Goal: Information Seeking & Learning: Learn about a topic

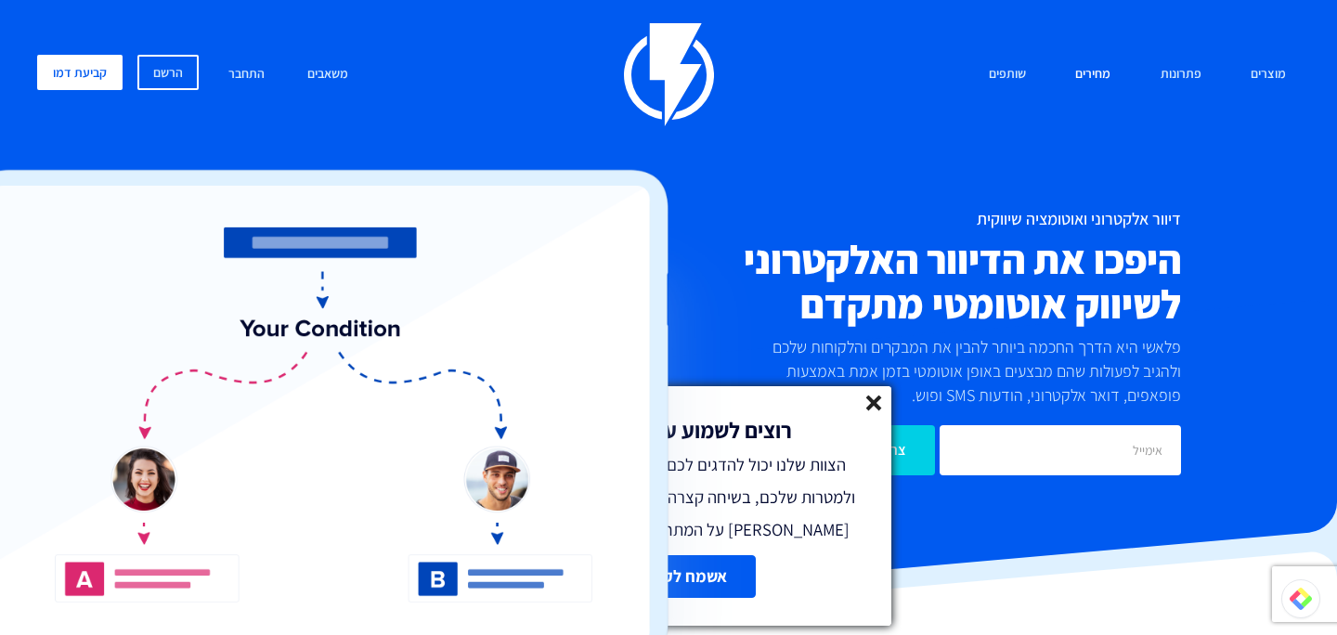
click at [1104, 77] on link "מחירים" at bounding box center [1092, 75] width 63 height 40
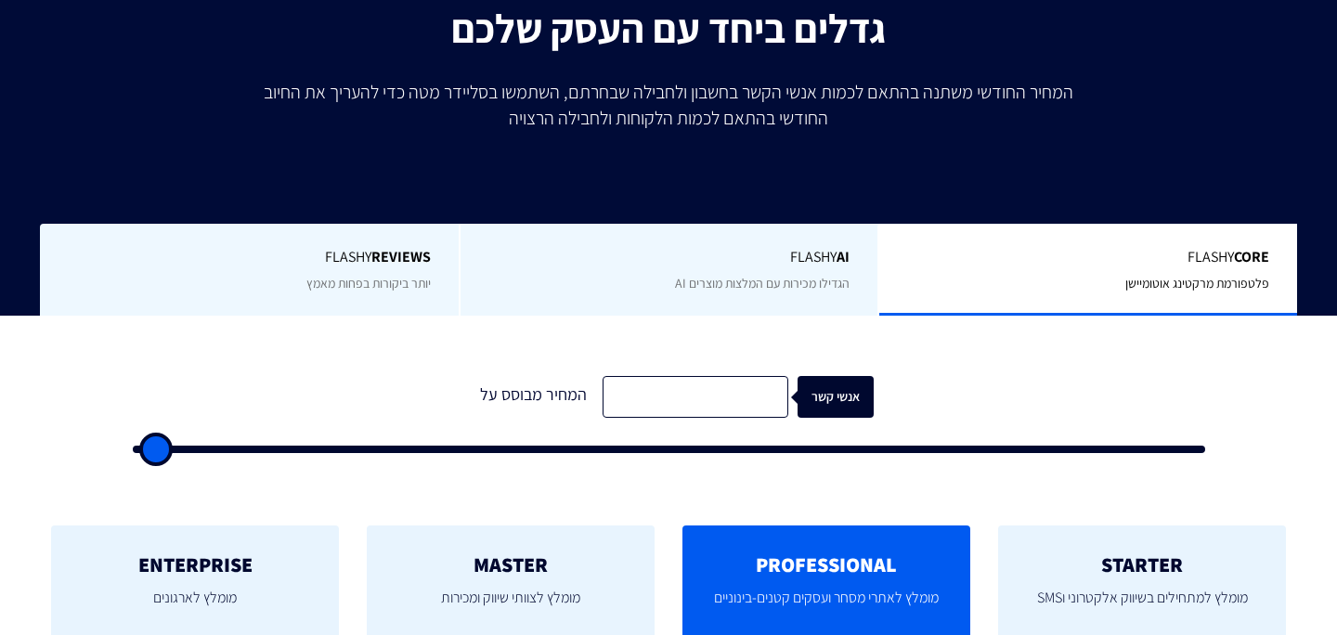
type input "500"
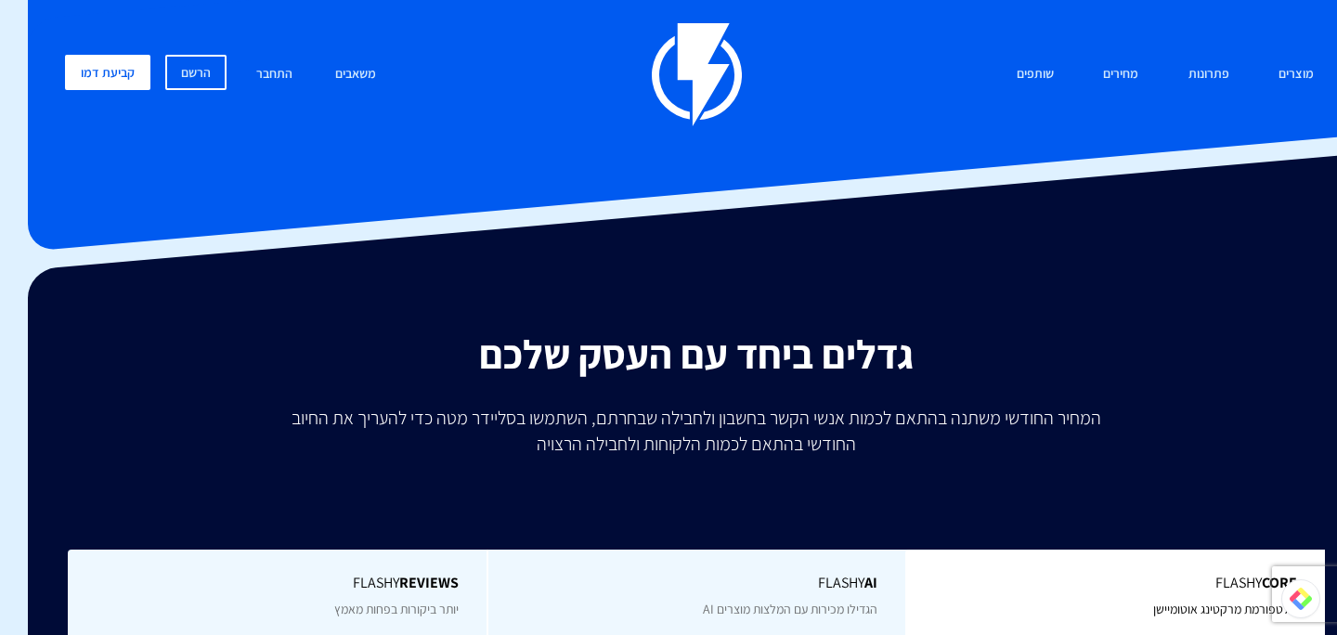
scroll to position [396, -28]
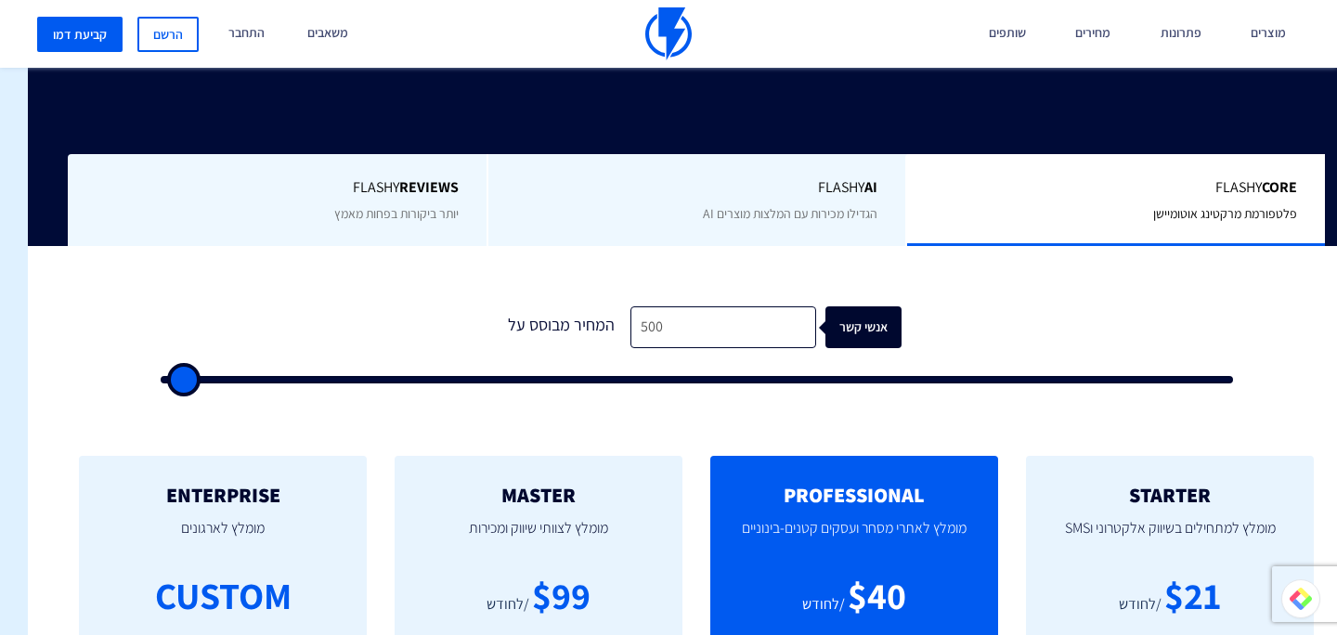
type input "33,000"
type input "33000"
click at [518, 379] on input "range" at bounding box center [697, 379] width 1073 height 7
type input "34,000"
type input "34000"
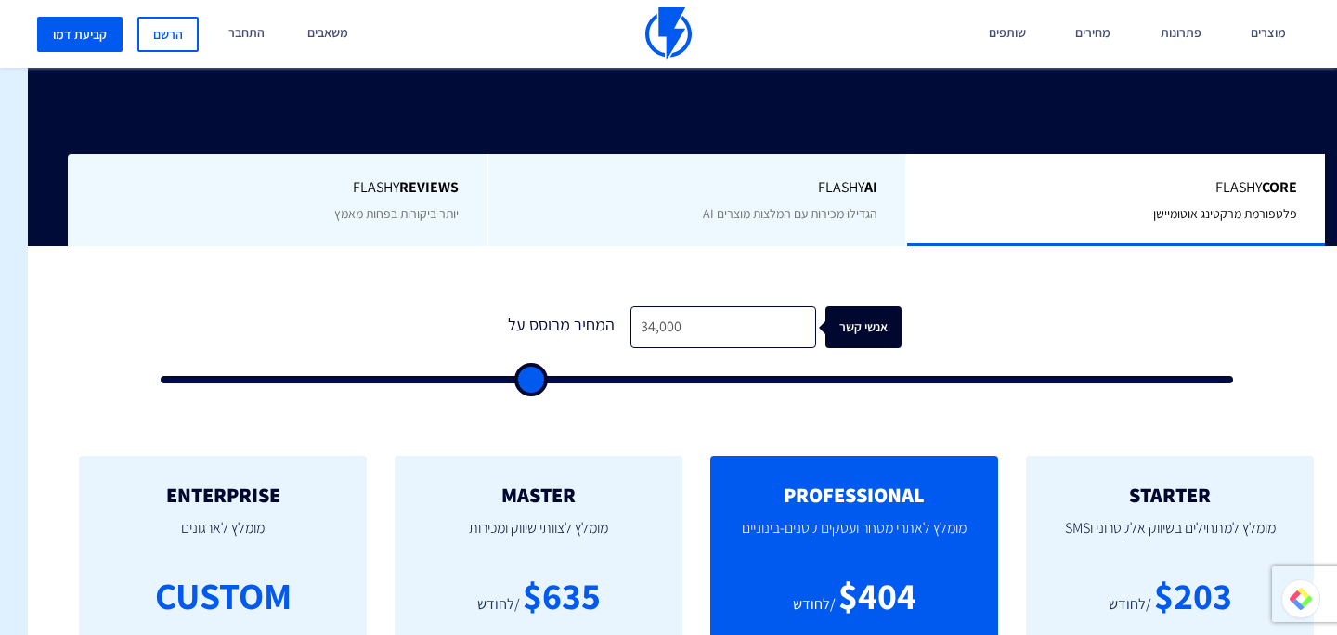
type input "36,000"
type input "36000"
type input "39,500"
type input "39500"
type input "42,500"
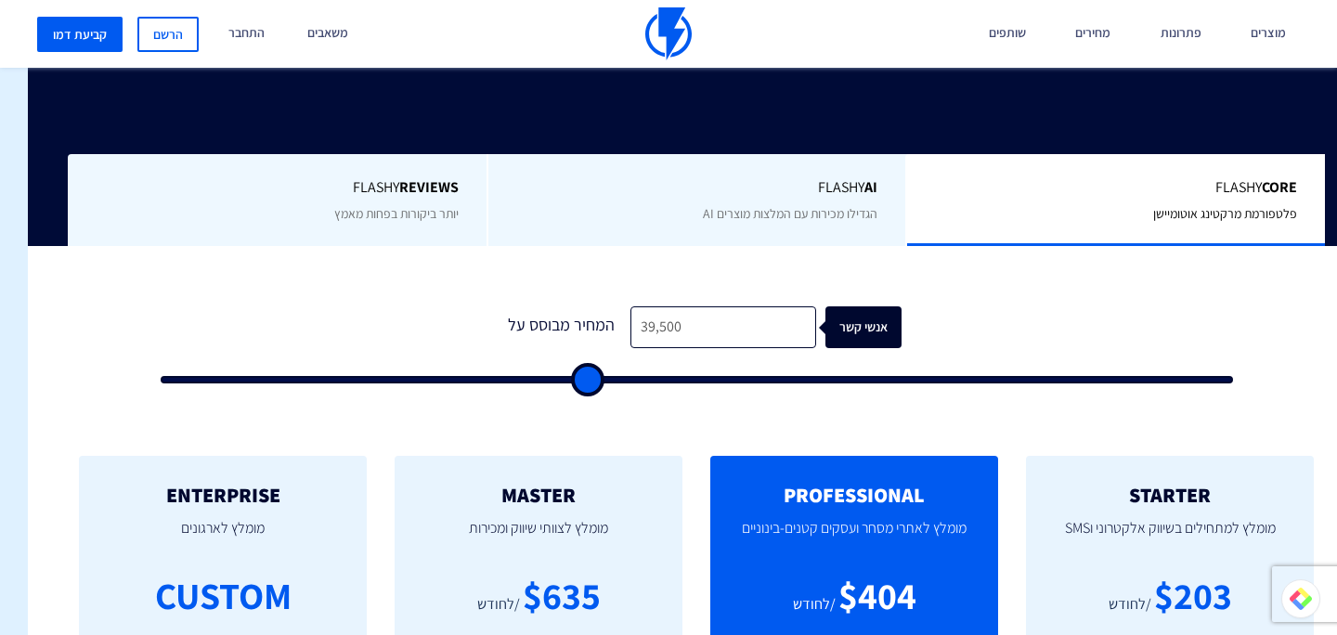
type input "42500"
type input "45,000"
type input "45000"
type input "47,500"
type input "47500"
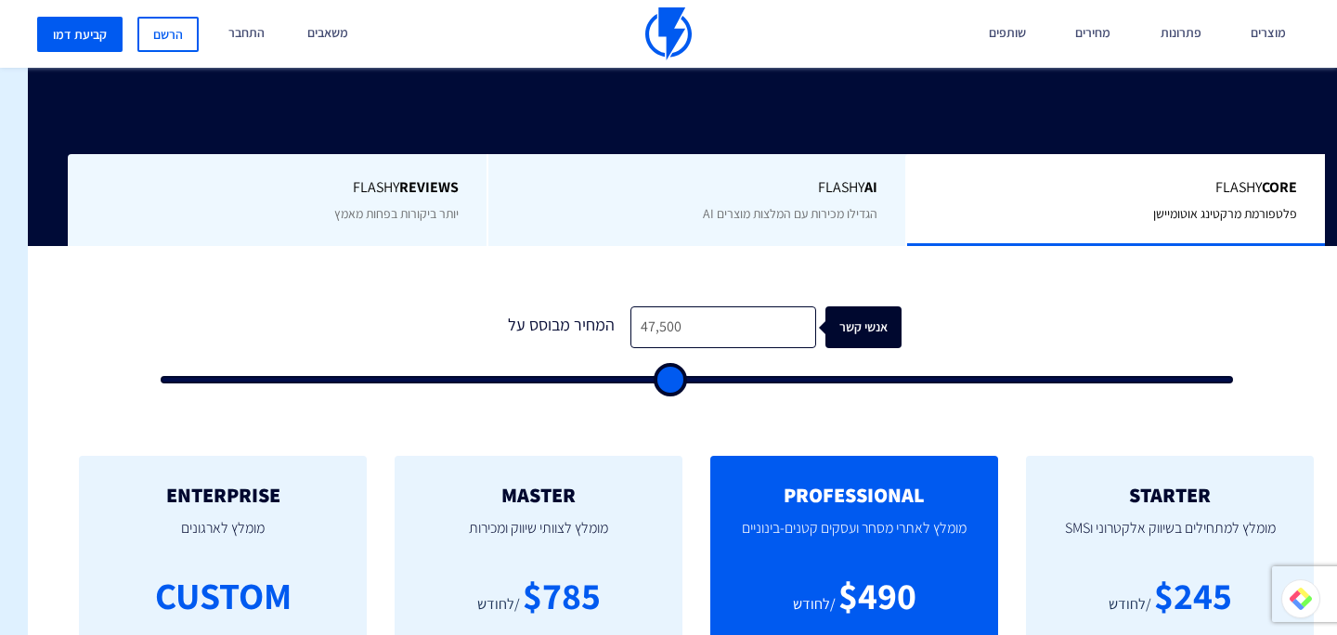
type input "49,500"
type input "49500"
type input "51,000"
type input "51000"
type input "52,000"
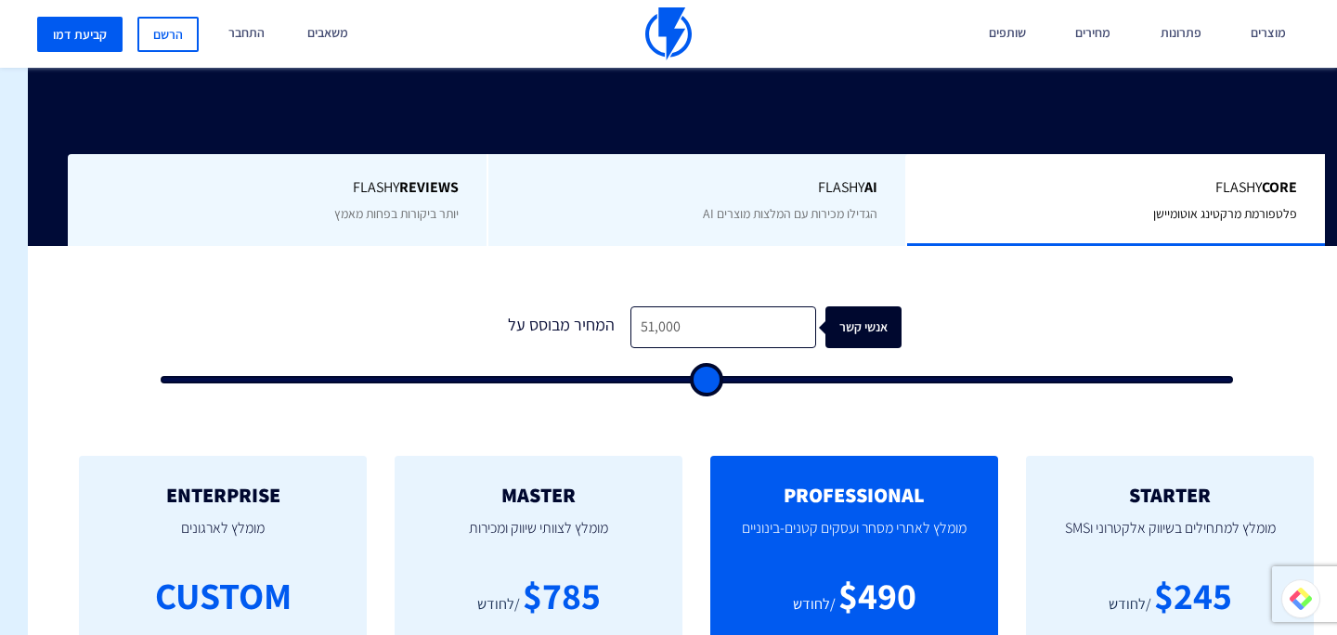
type input "52000"
type input "52,500"
type input "52500"
type input "53,500"
type input "53500"
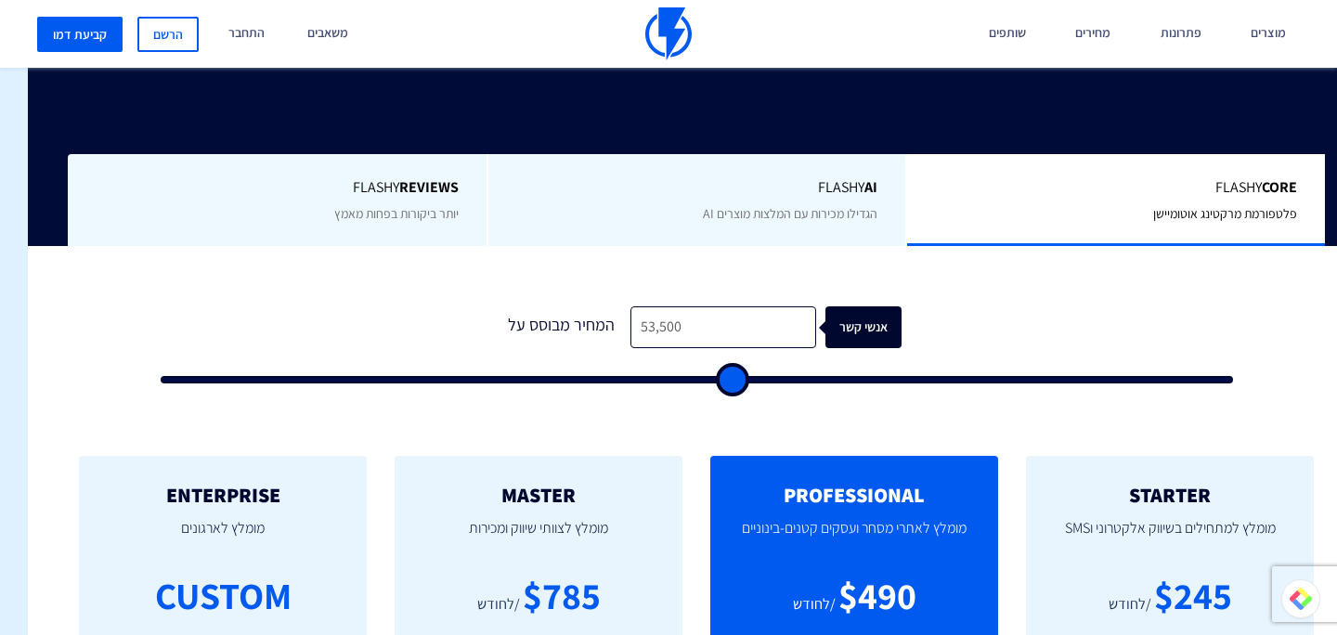
type input "54,500"
type input "54500"
type input "56,000"
type input "56000"
type input "57,000"
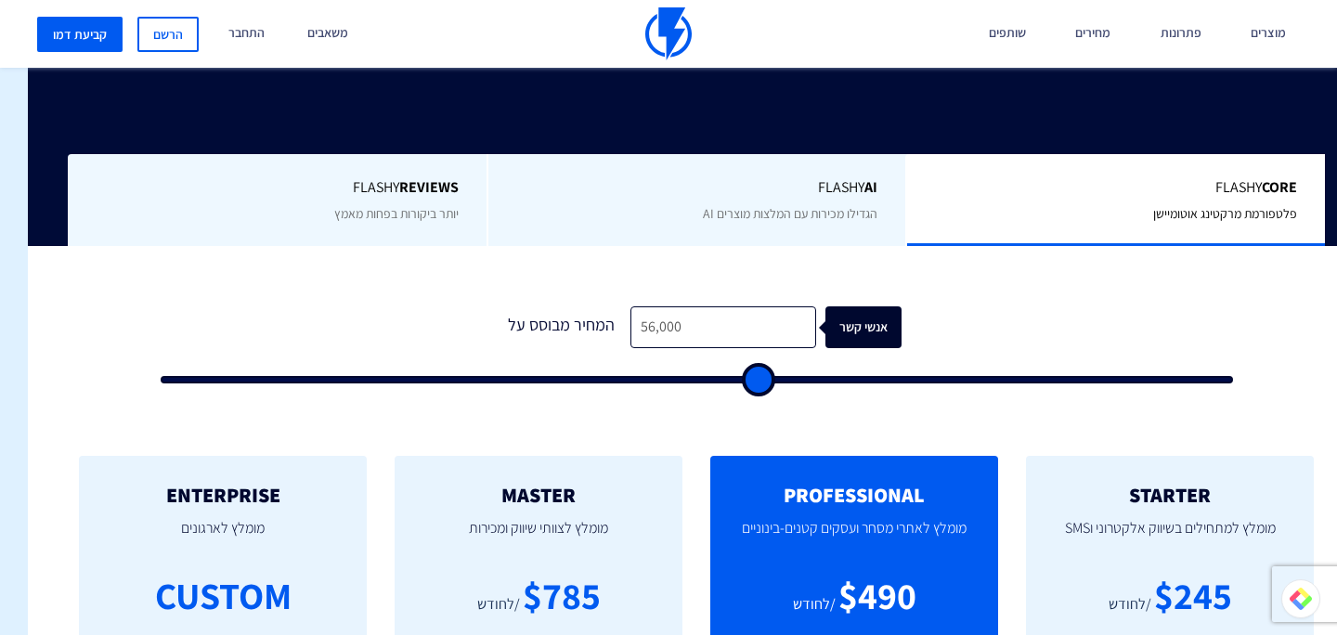
type input "57000"
type input "58,500"
type input "58500"
type input "60,500"
type input "60500"
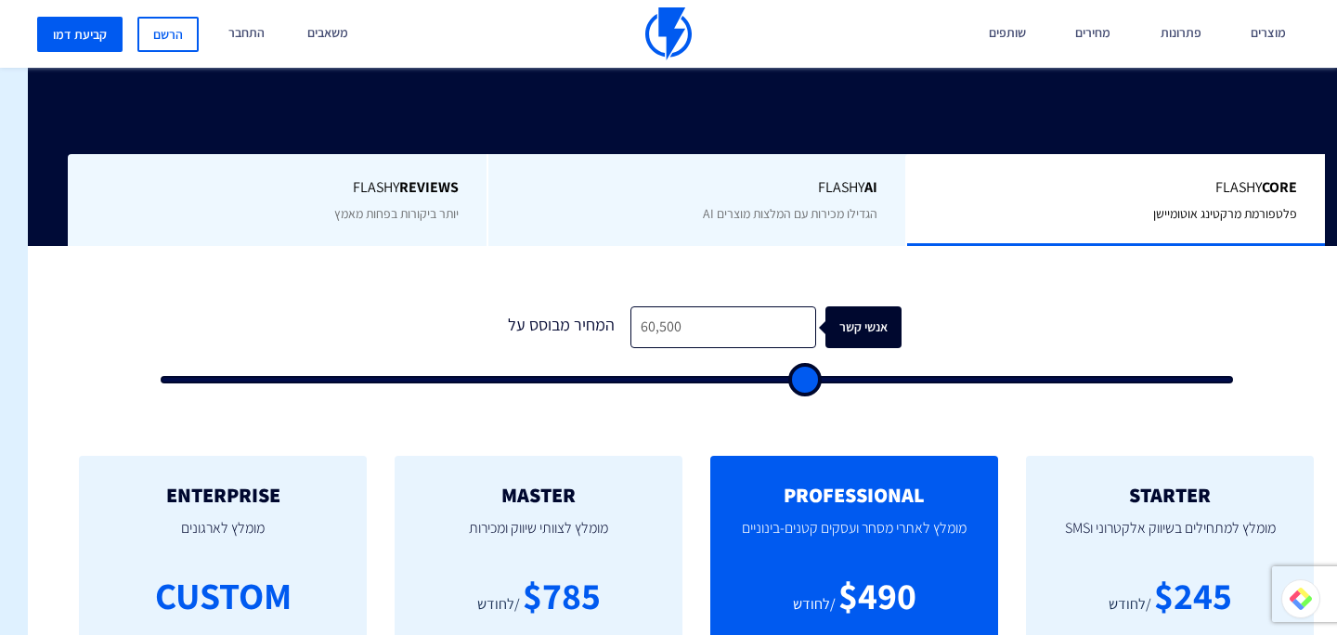
type input "62,000"
type input "62000"
type input "64,000"
type input "64000"
type input "65,500"
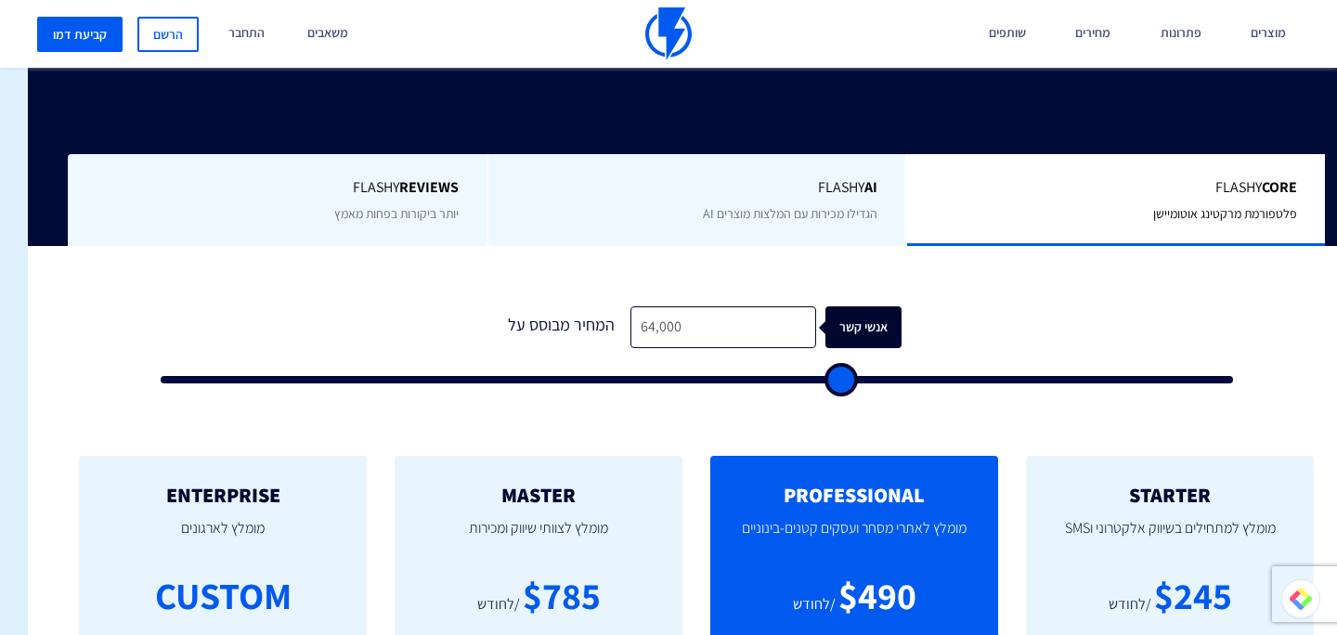
type input "65500"
type input "67,500"
type input "67500"
type input "68,500"
type input "68500"
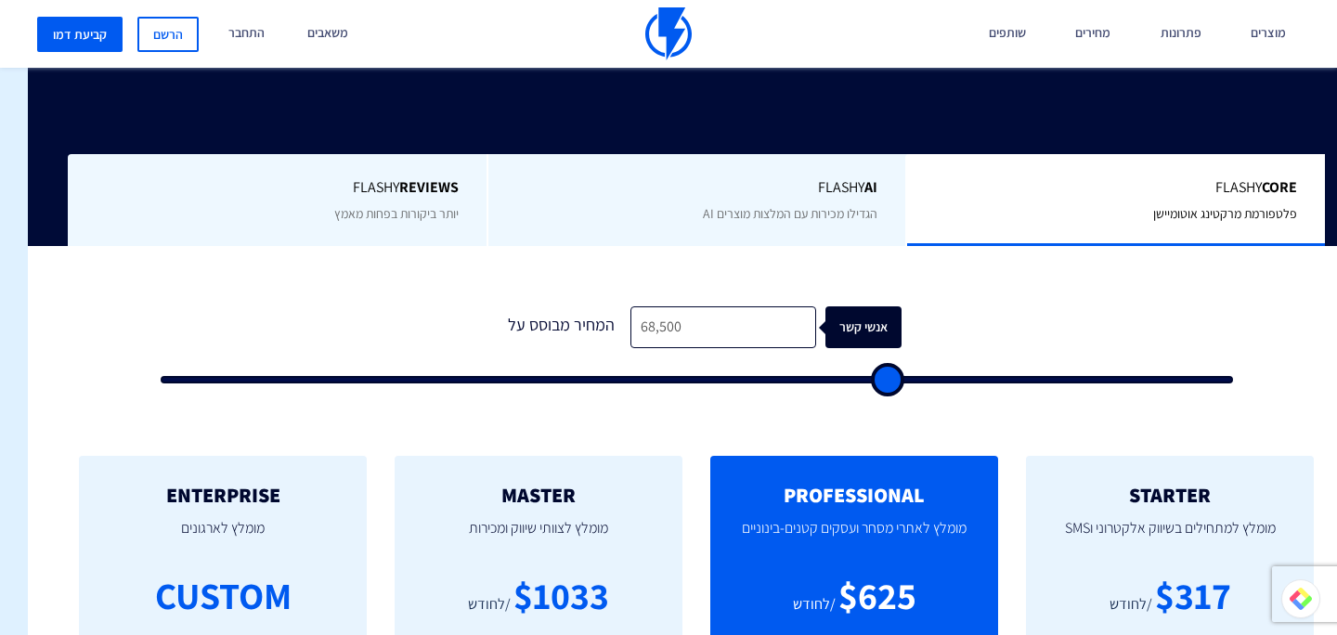
type input "69,500"
type input "69500"
type input "70,000"
type input "70000"
type input "70,500"
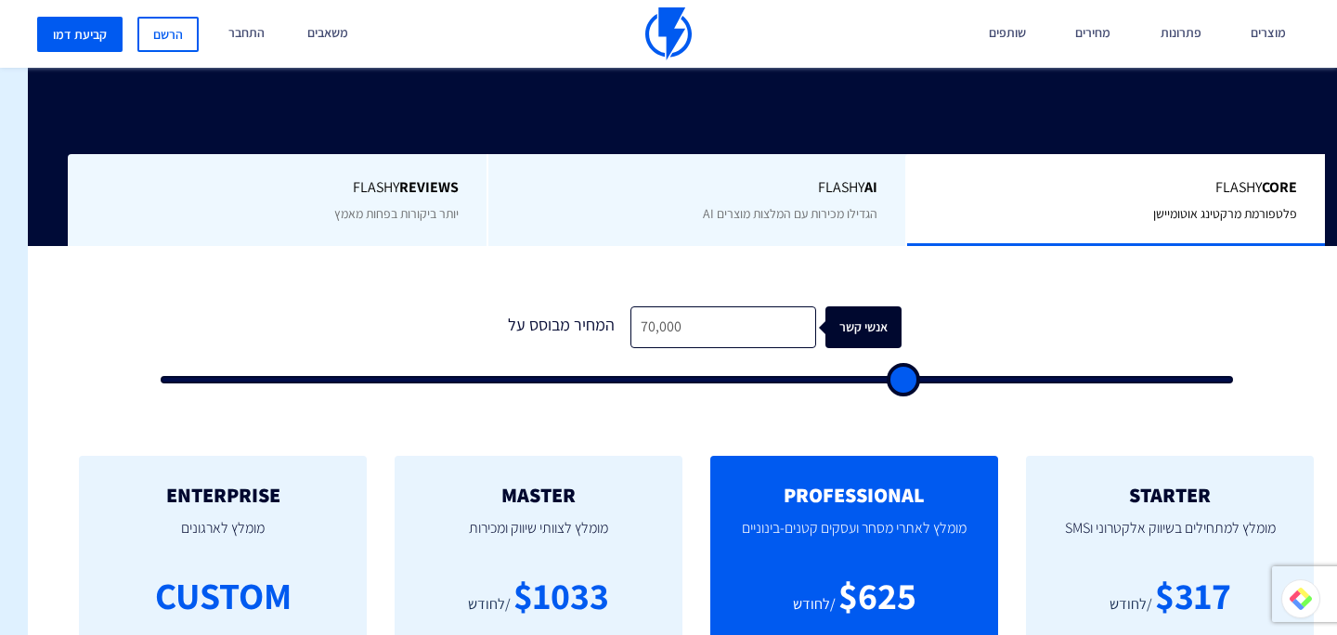
type input "70500"
type input "71,000"
type input "71000"
type input "71,500"
type input "71500"
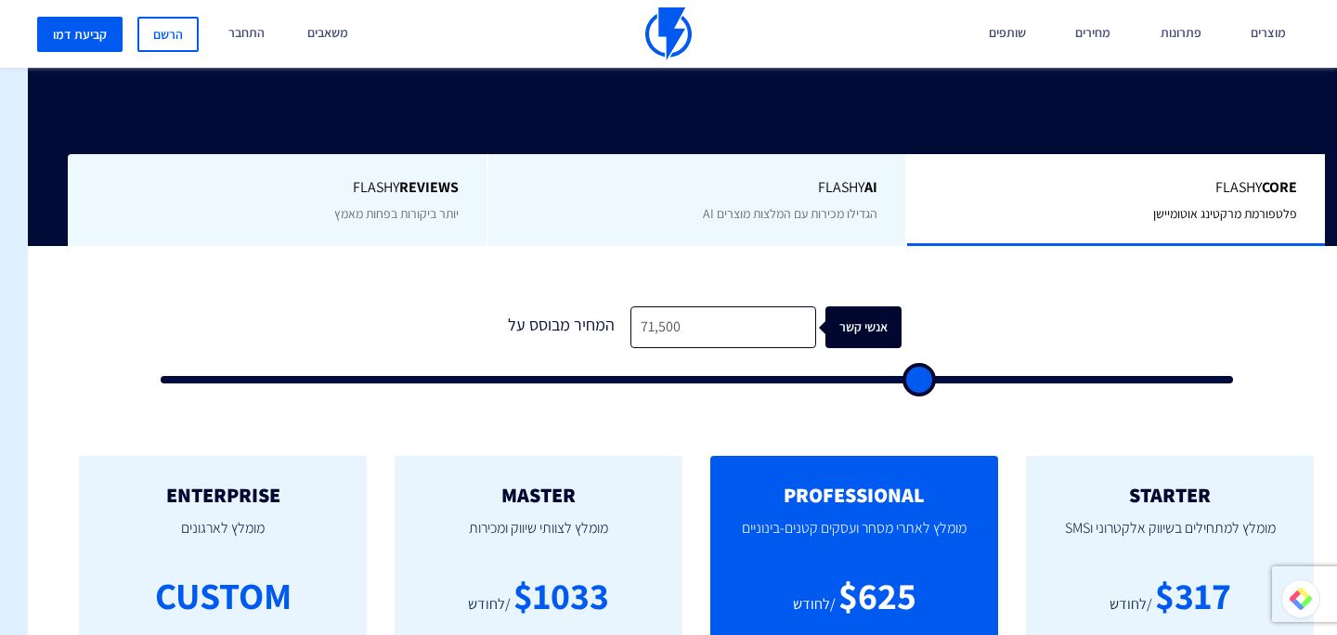
type input "72,000"
type input "72000"
type input "72,500"
type input "72500"
type input "73,500"
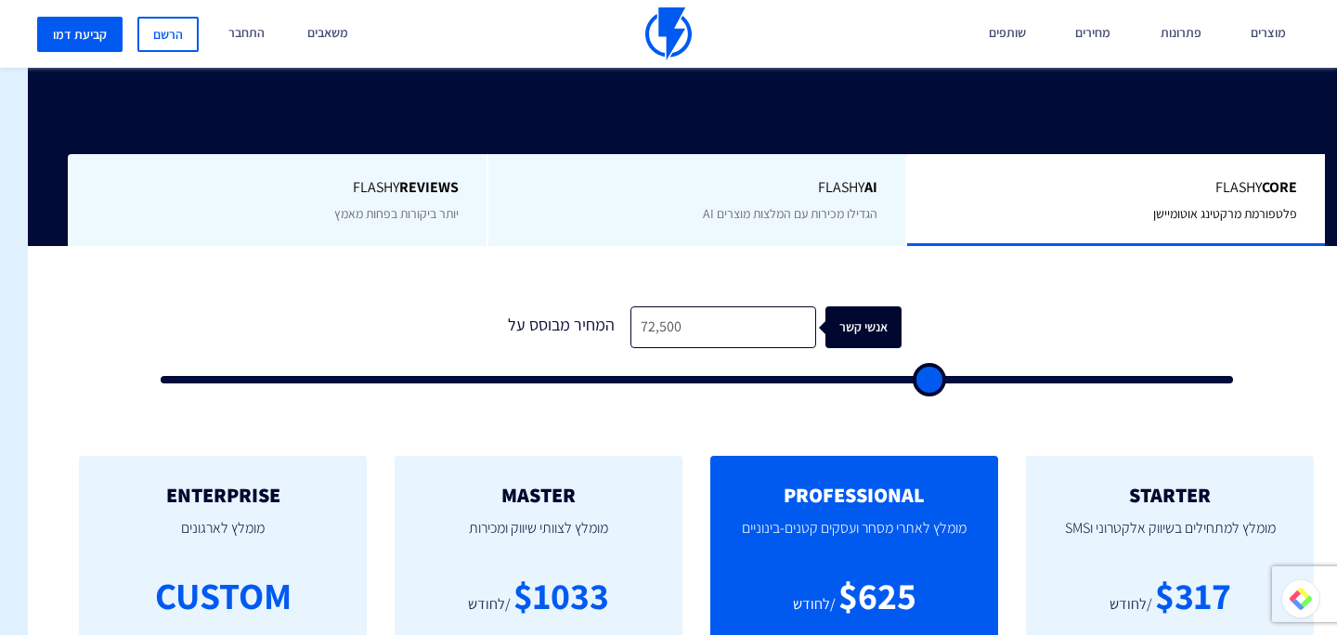
type input "73500"
type input "74,500"
type input "74500"
type input "74,000"
type input "74000"
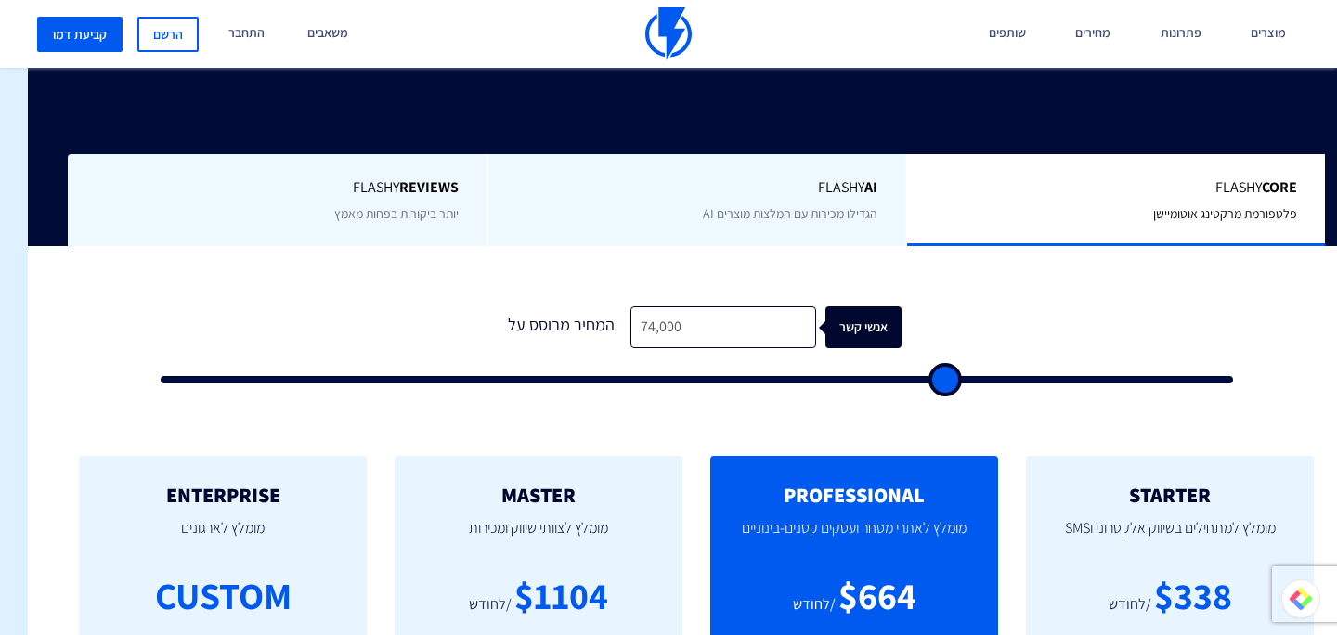
type input "73,500"
type input "73500"
type input "73,000"
type input "73000"
type input "72,500"
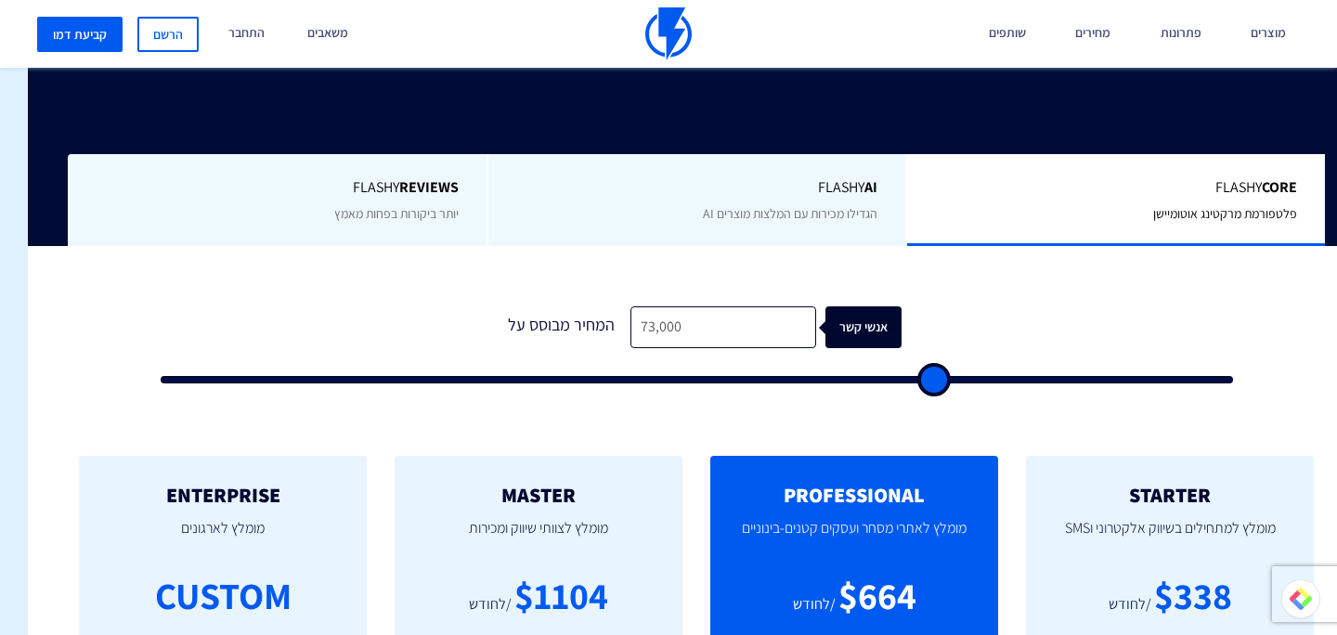
type input "72500"
type input "71,500"
type input "71500"
type input "70,500"
type input "70500"
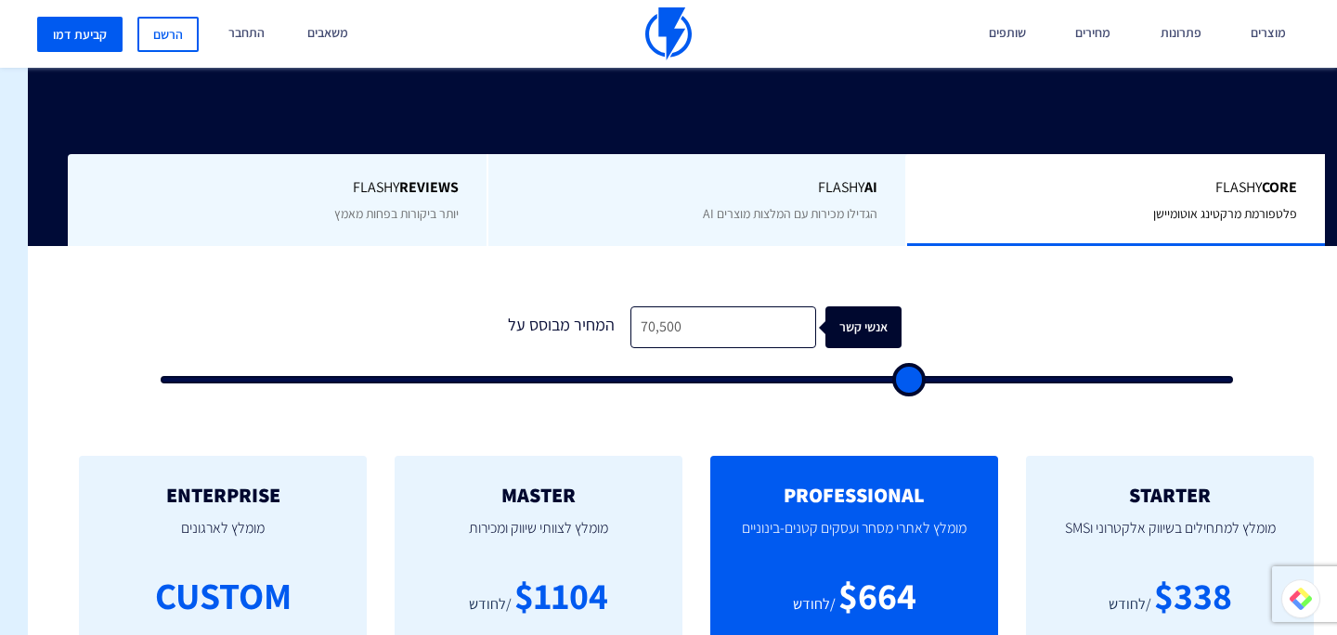
type input "69,500"
type input "69500"
type input "68,000"
type input "68000"
type input "66,000"
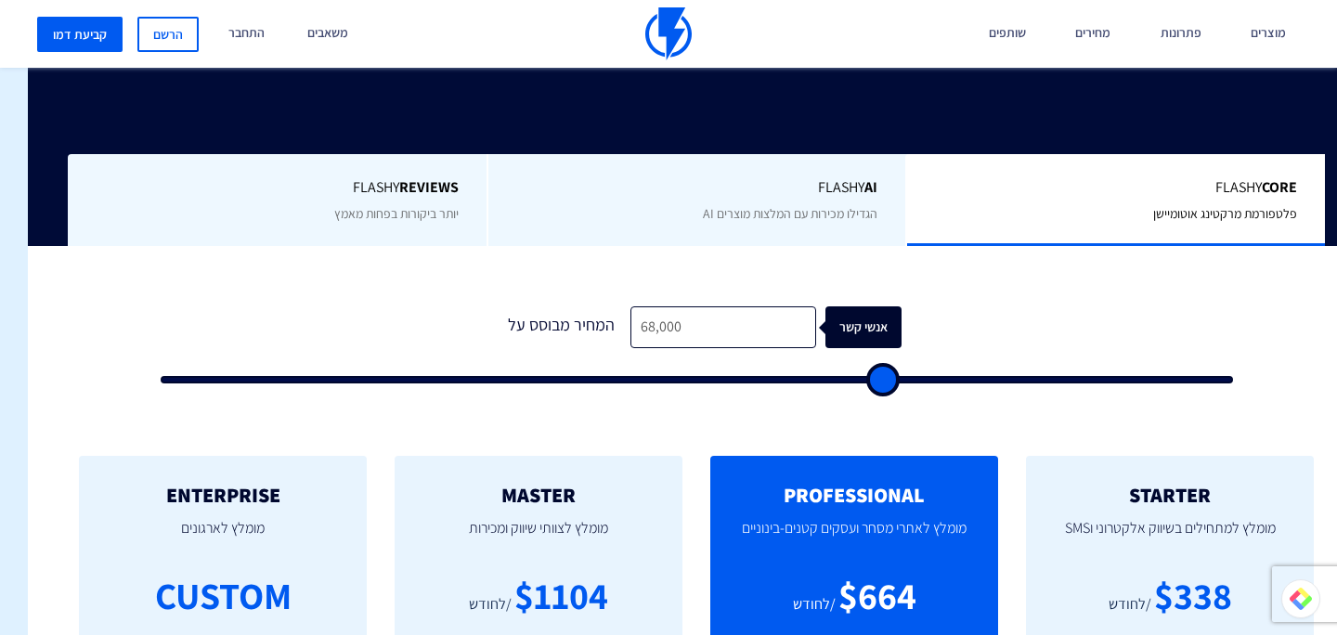
type input "66000"
type input "63,000"
type input "63000"
type input "56,000"
type input "56000"
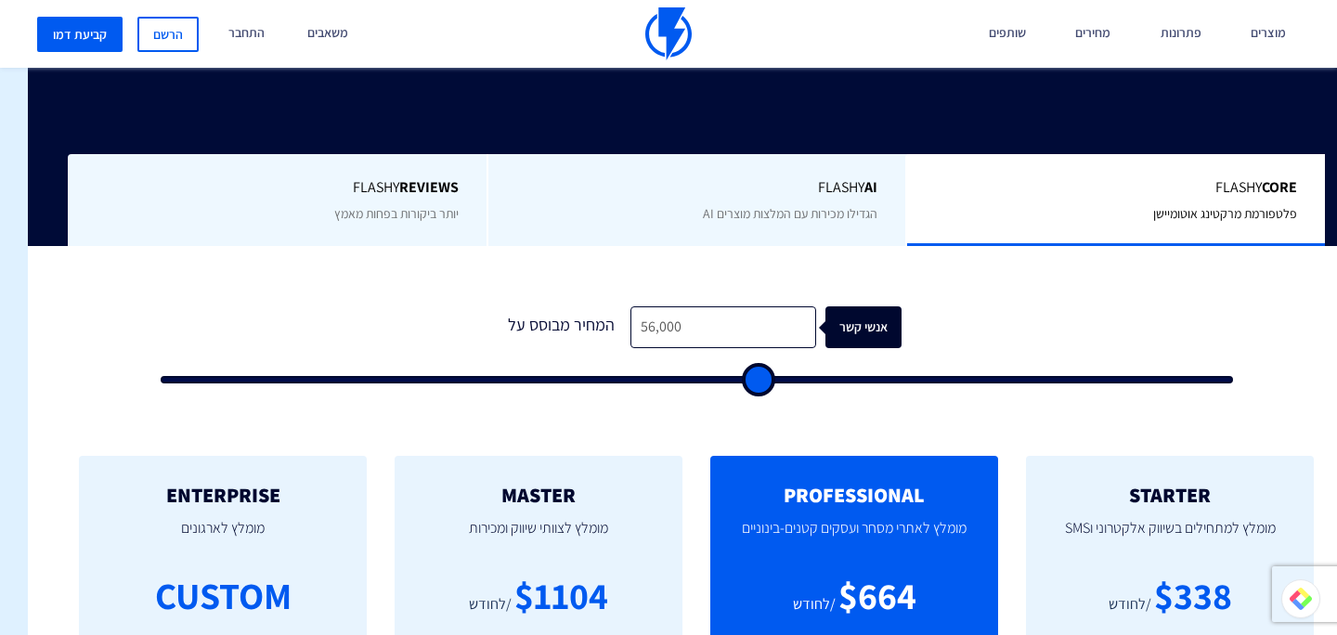
type input "52,000"
type input "52000"
type input "49,000"
type input "49000"
type input "46,500"
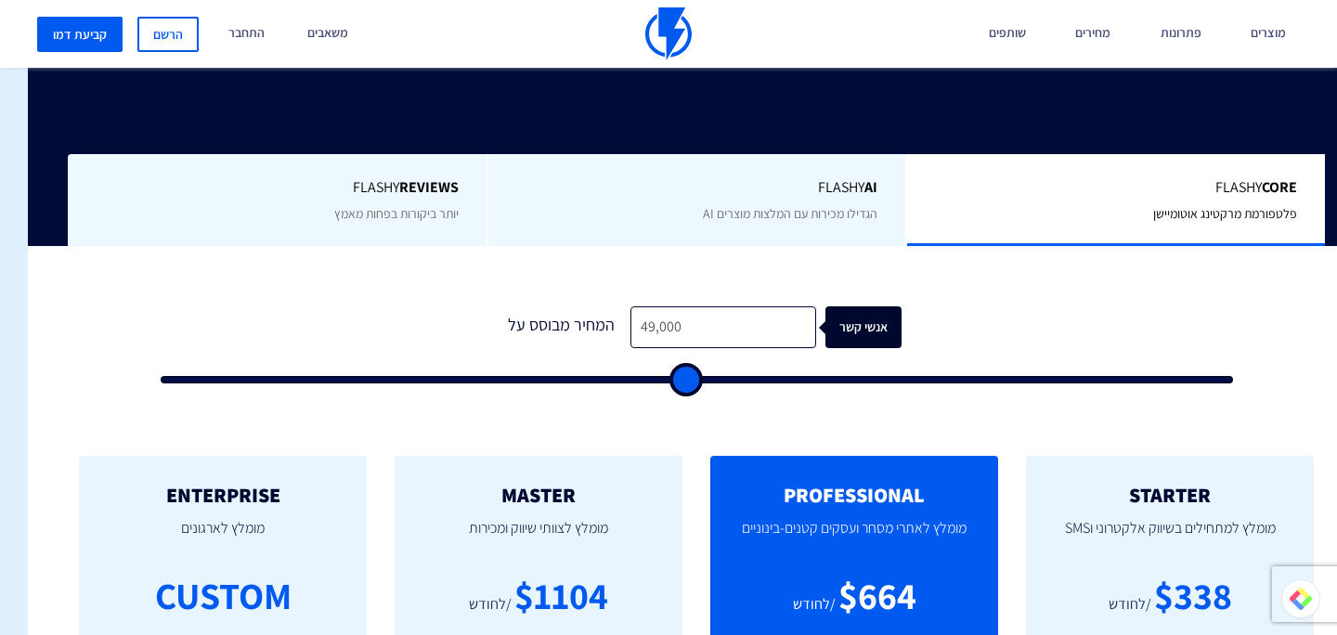
type input "46500"
type input "44,000"
type input "44000"
type input "42,000"
type input "42000"
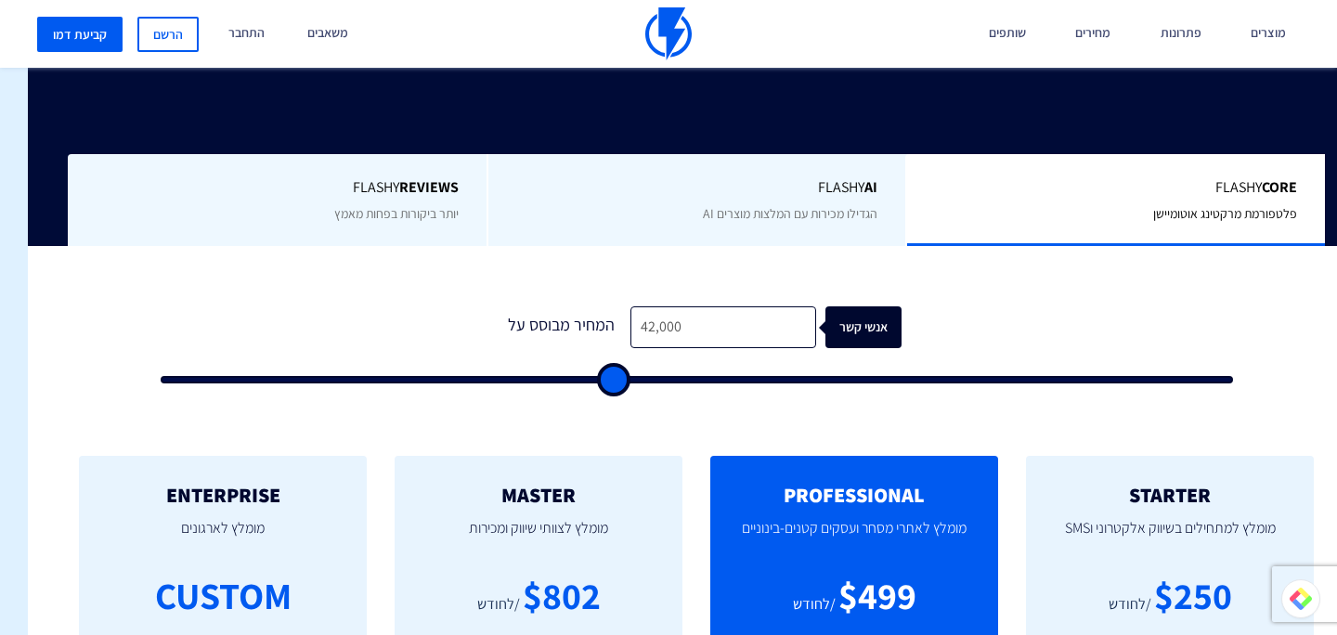
type input "40,500"
type input "40500"
type input "39,000"
type input "39000"
type input "36,500"
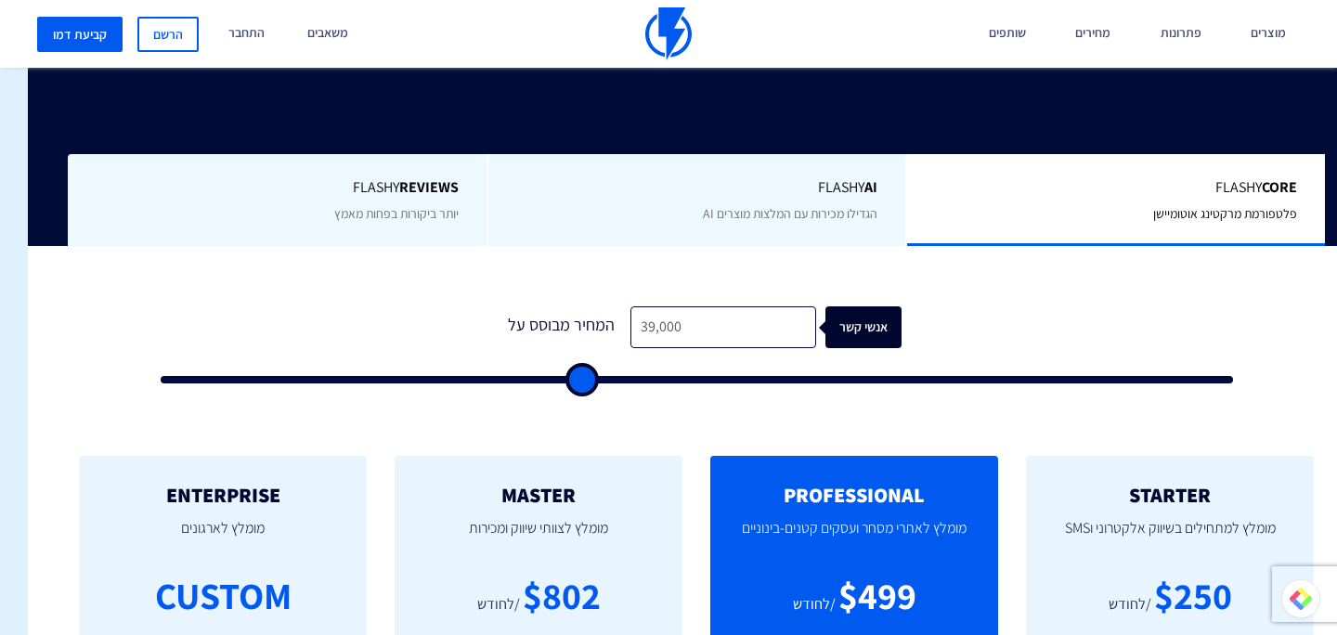
type input "36500"
type input "33,500"
type input "33500"
type input "32,500"
type input "32500"
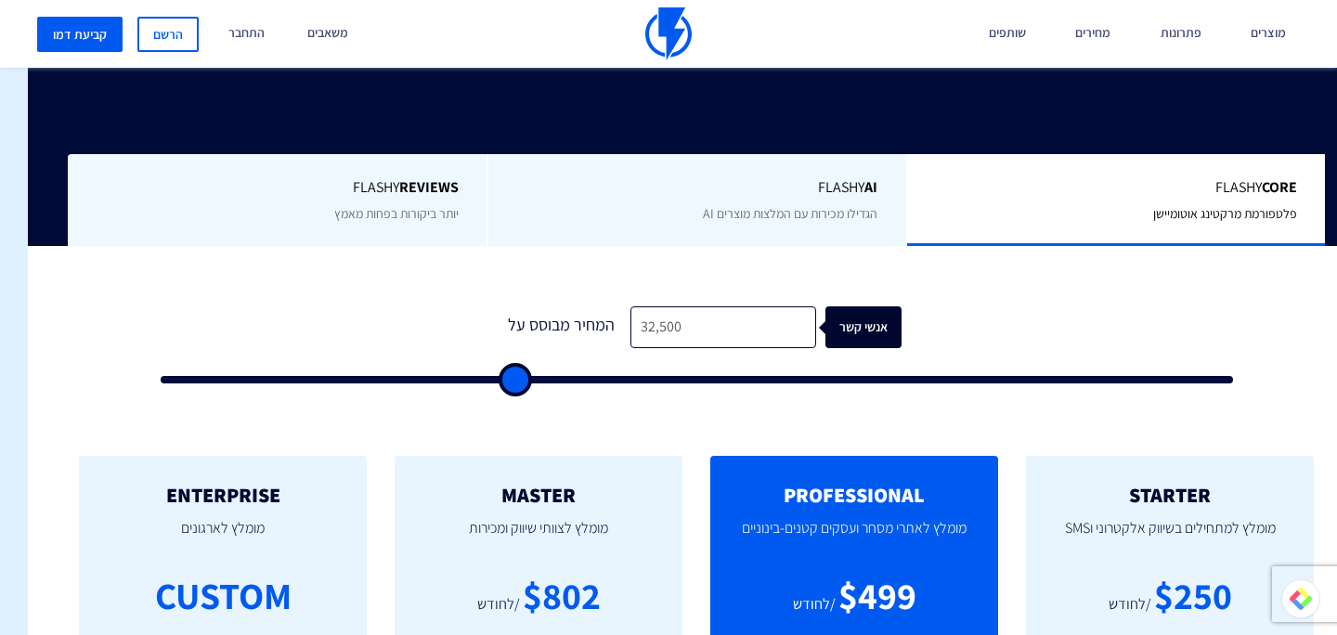
type input "31,500"
type input "31500"
type input "30,500"
type input "30500"
type input "30,000"
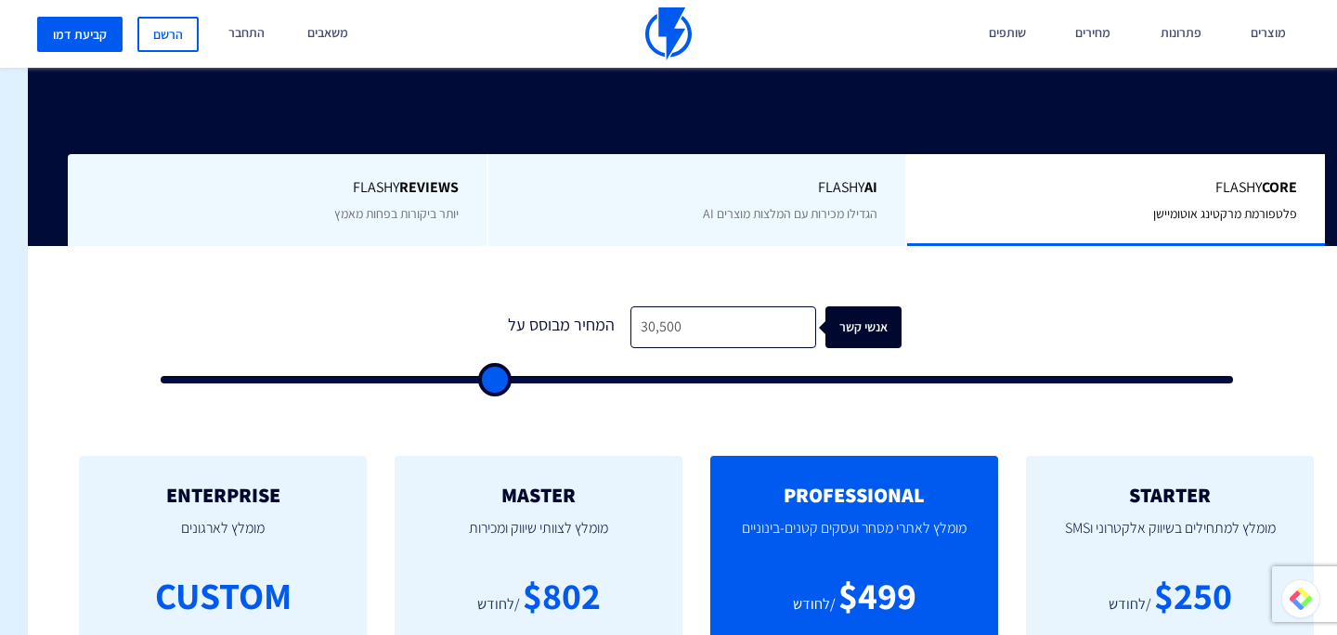
type input "30000"
type input "29,500"
type input "29500"
type input "29,000"
type input "29000"
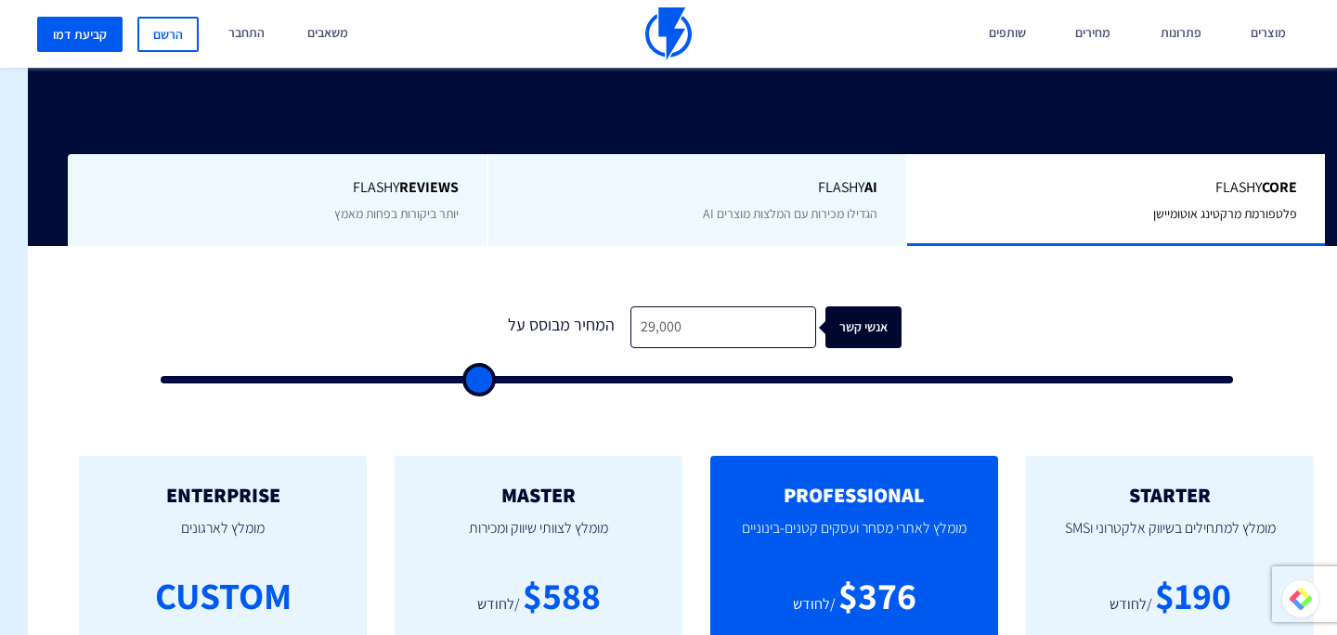
type input "28,000"
type input "28000"
type input "27,500"
type input "27500"
type input "26,000"
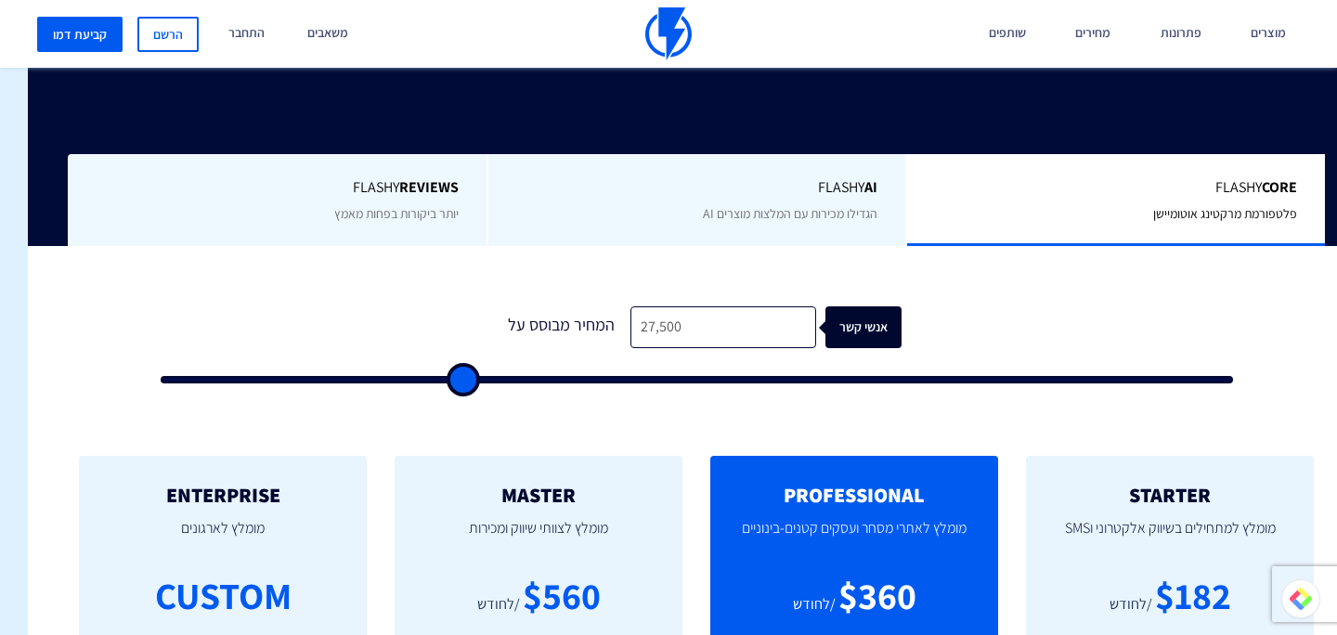
type input "26000"
type input "25,500"
type input "25500"
type input "25,000"
type input "25000"
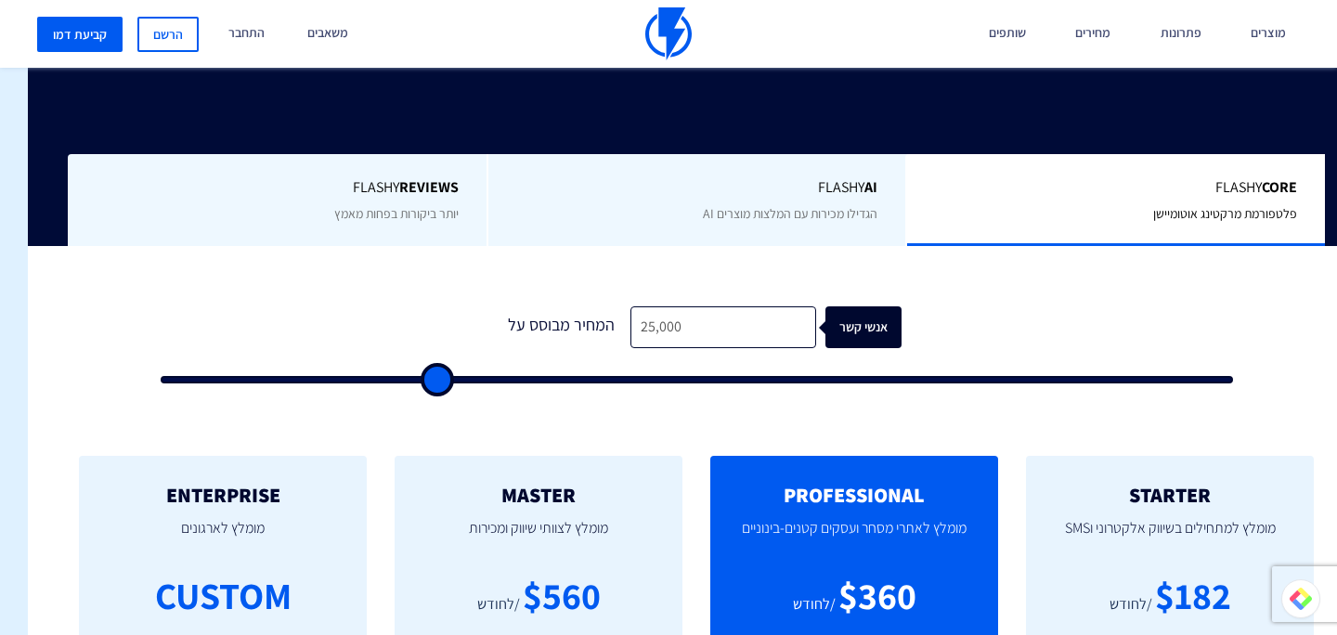
type input "24,500"
type input "24500"
type input "23,500"
type input "23500"
type input "23,000"
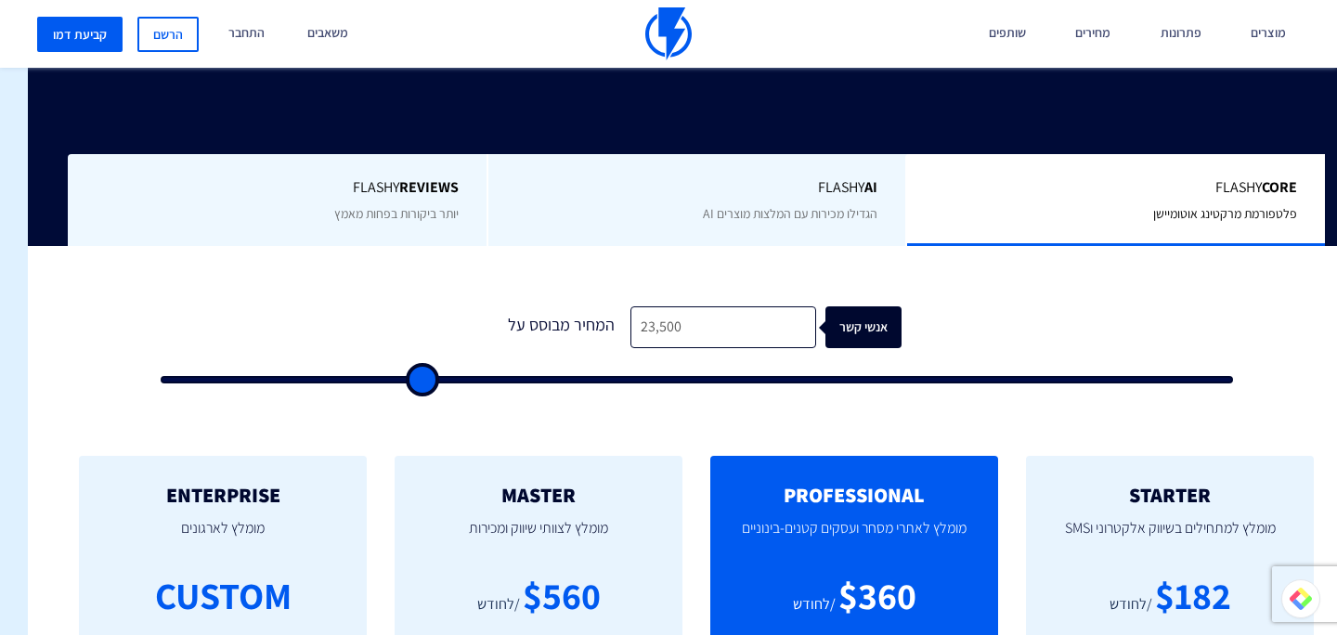
type input "23000"
type input "21,500"
type input "21500"
type input "21,000"
type input "21000"
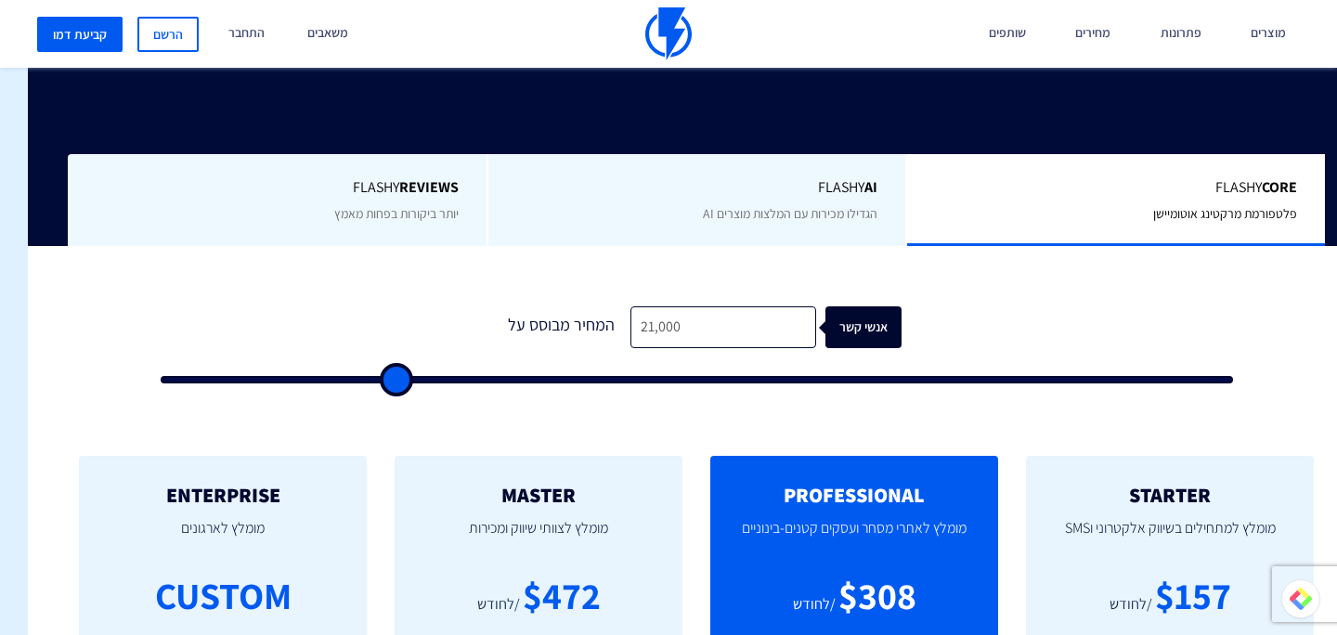
type input "20,500"
type input "20500"
type input "20,000"
type input "20000"
type input "19,500"
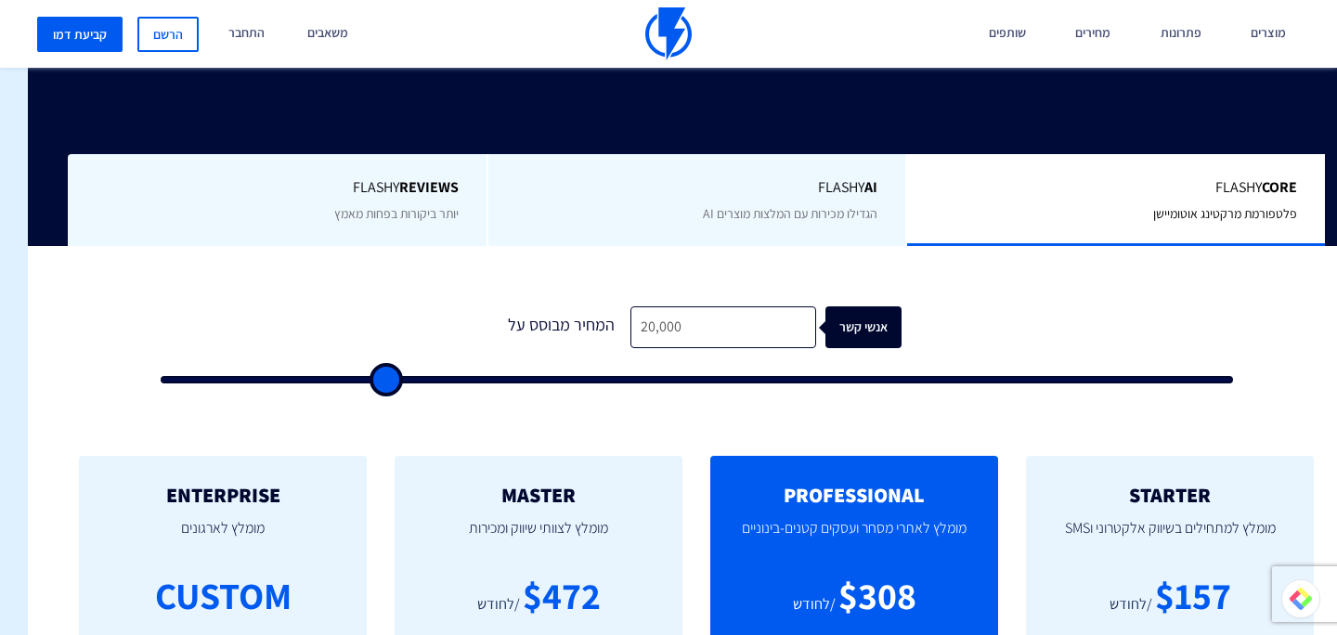
type input "19500"
type input "19,000"
type input "19000"
type input "18,500"
type input "18500"
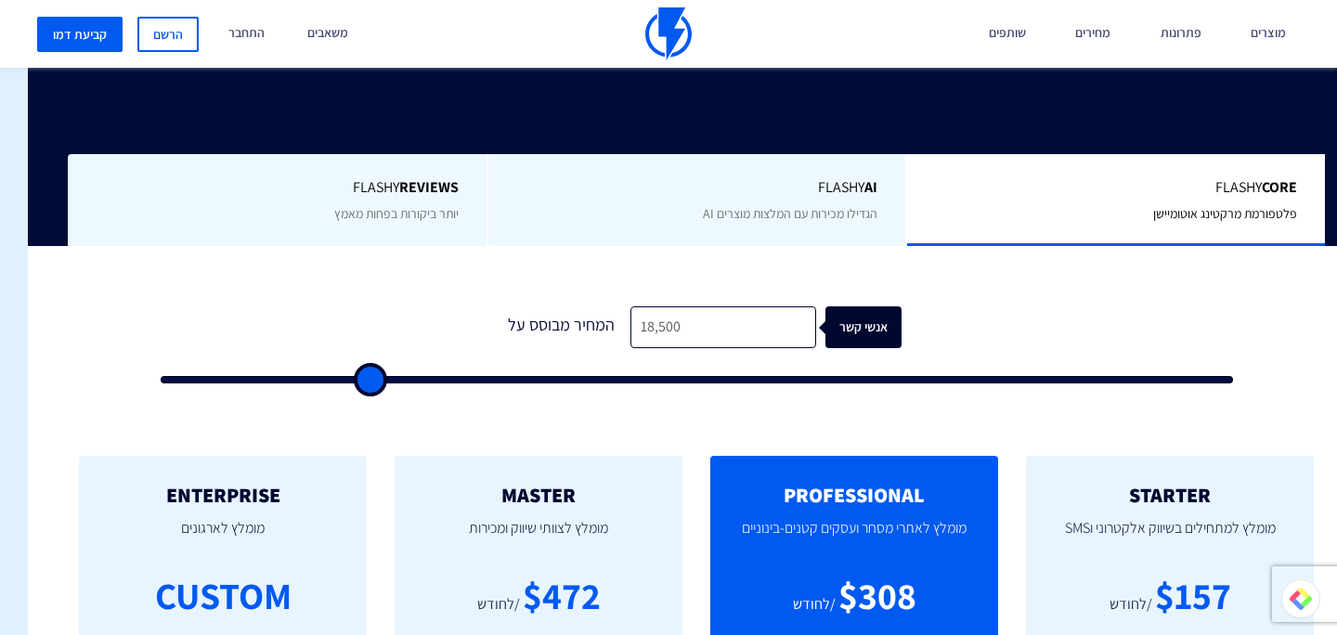
type input "18,000"
type input "18000"
type input "17,500"
type input "17500"
type input "17,000"
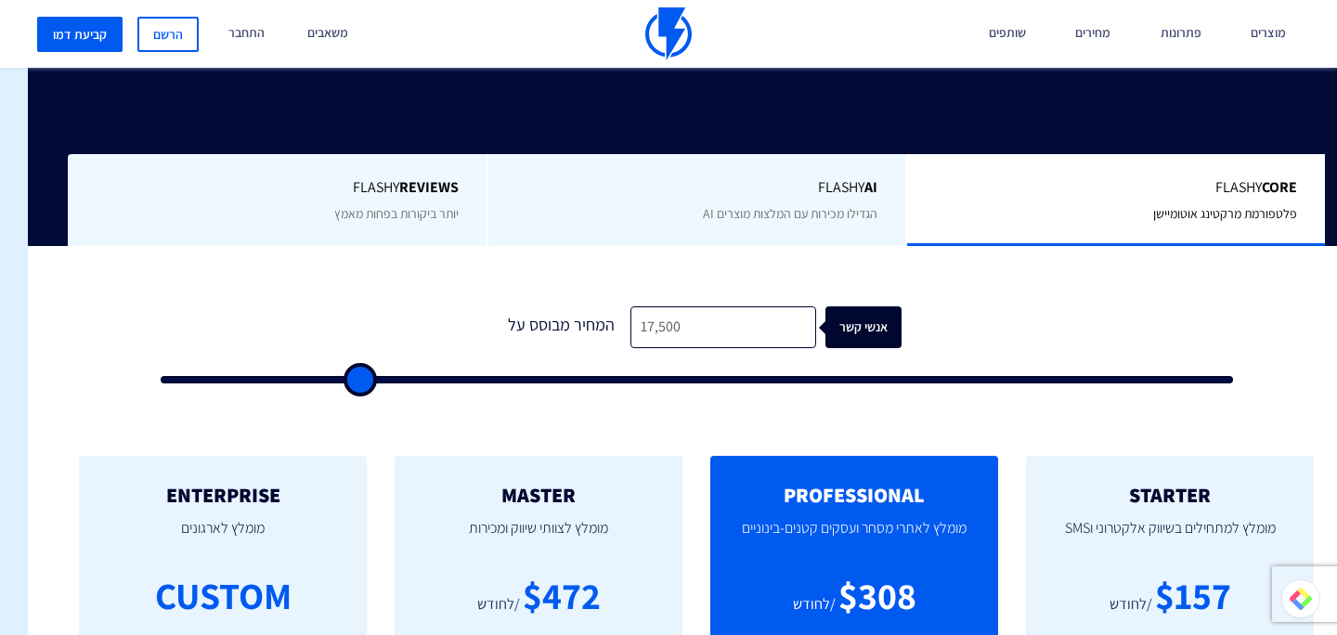
type input "17000"
type input "16,500"
type input "16500"
type input "16,000"
type input "16000"
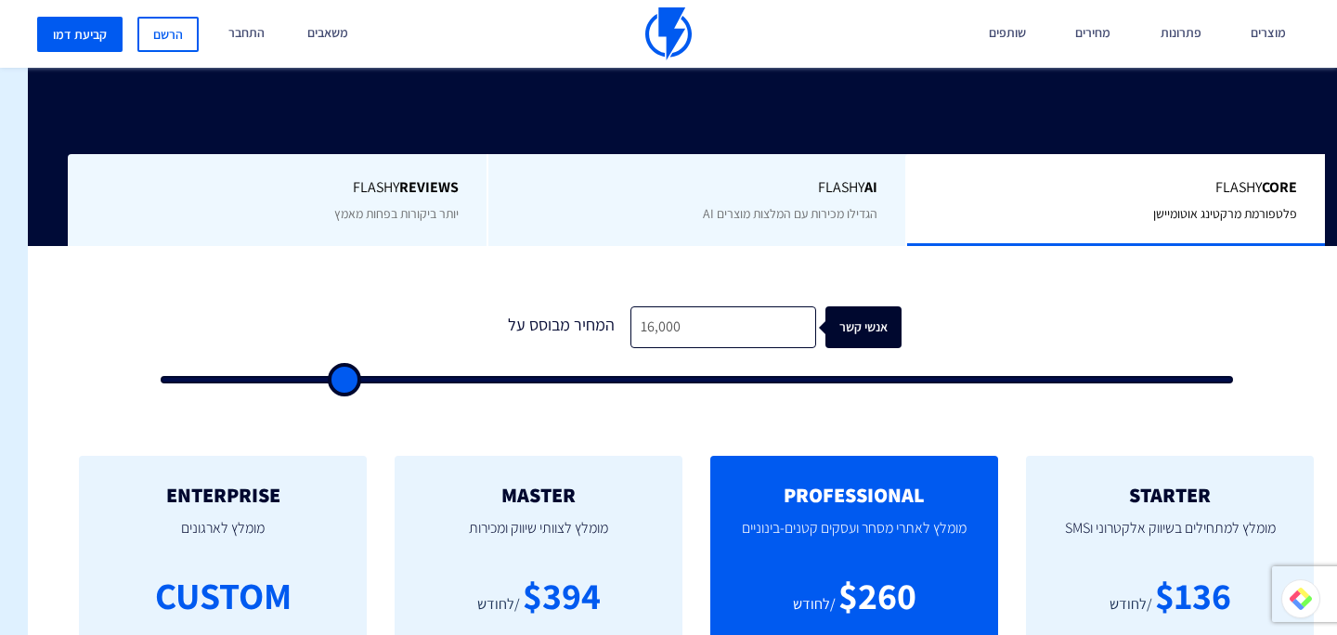
type input "15,500"
type input "15500"
type input "15,000"
type input "15000"
type input "14,500"
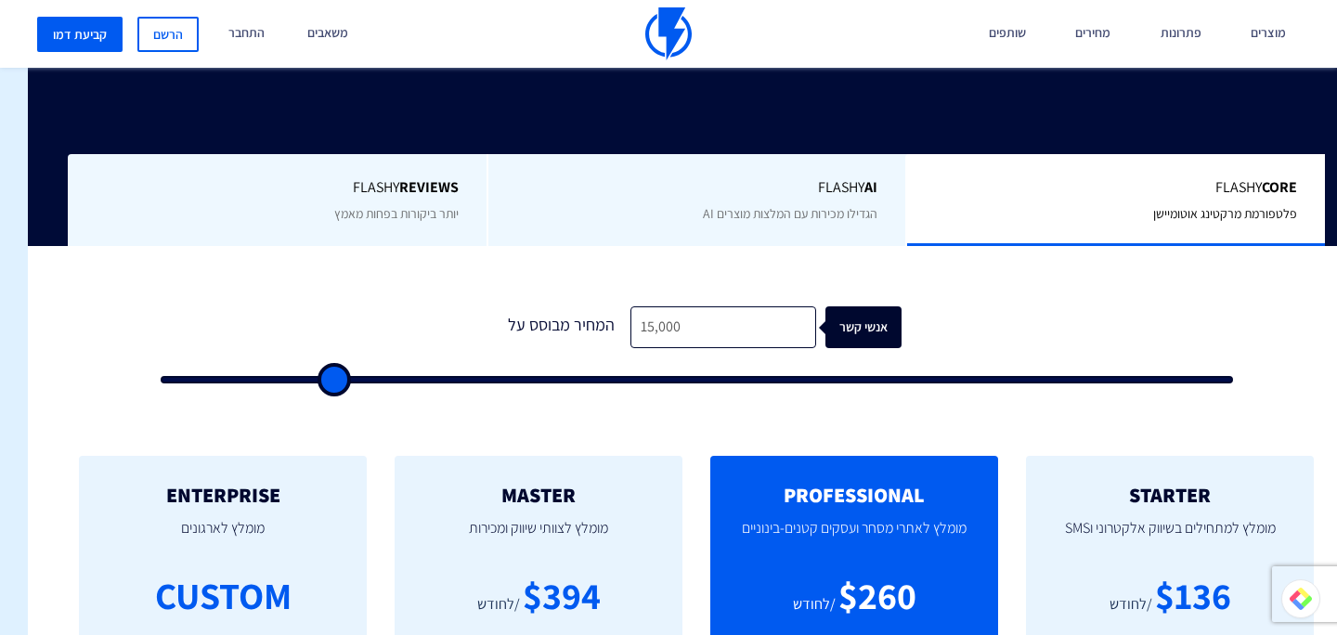
type input "14500"
type input "14,000"
type input "14000"
type input "13,500"
type input "13500"
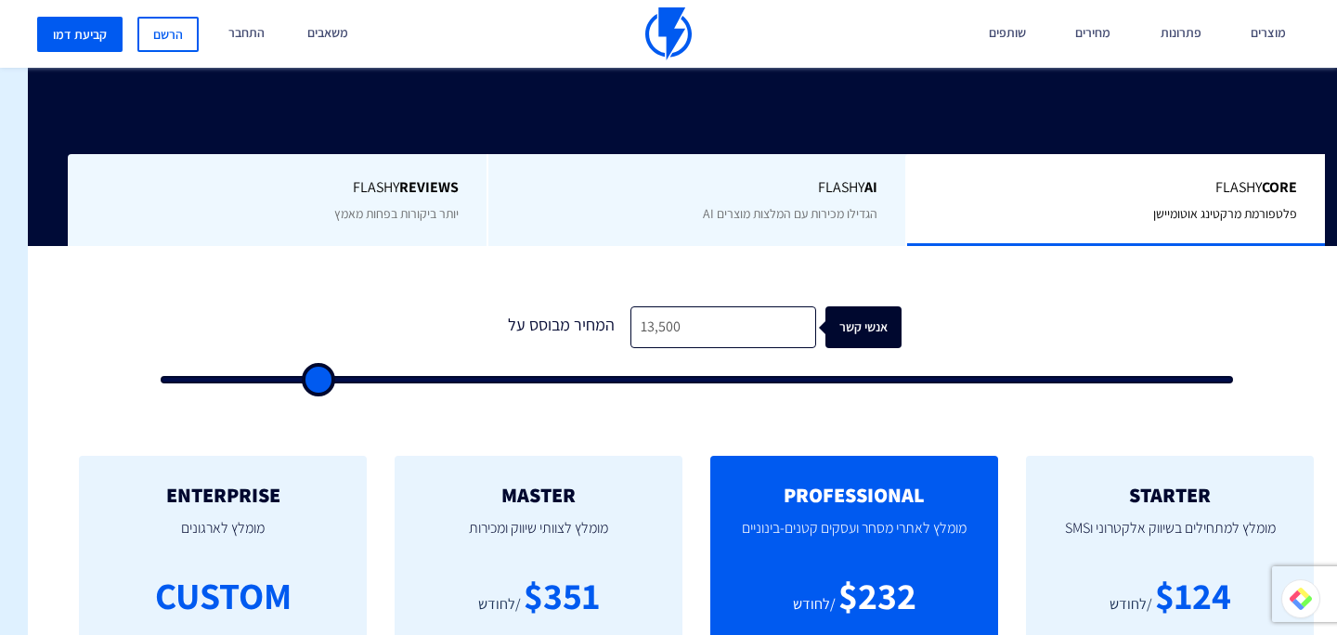
type input "13,000"
type input "13000"
type input "12,500"
type input "12500"
type input "12,000"
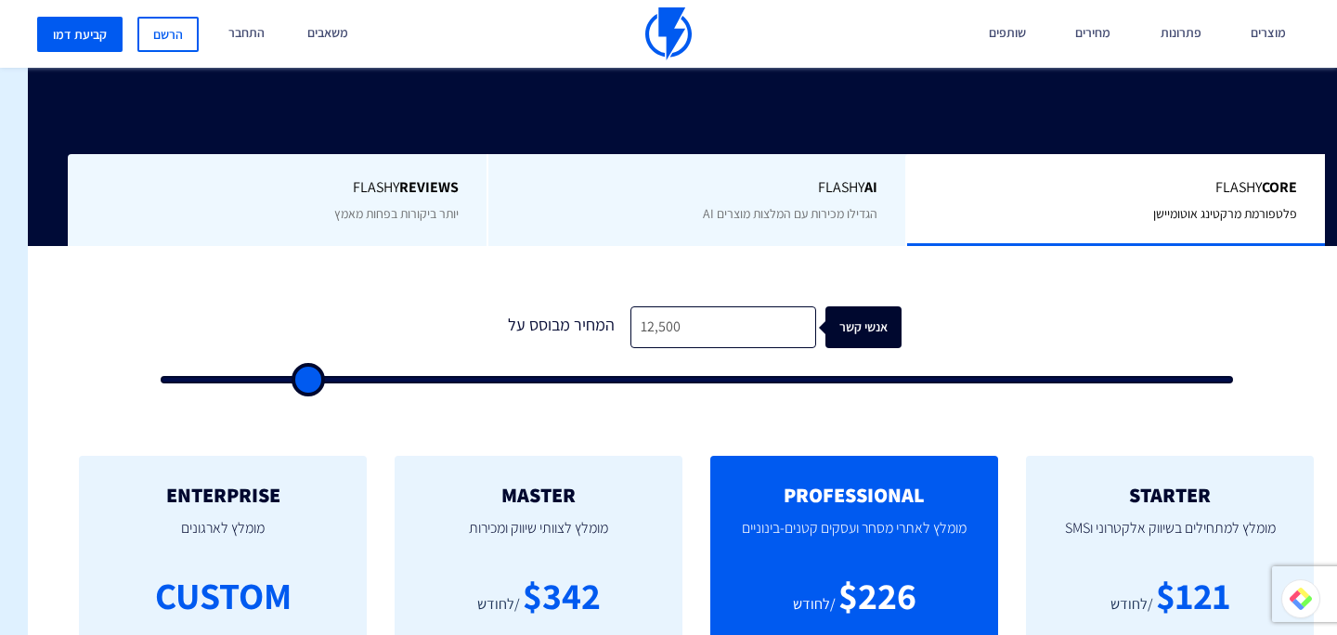
type input "12000"
type input "11,500"
type input "11500"
type input "11,000"
type input "11000"
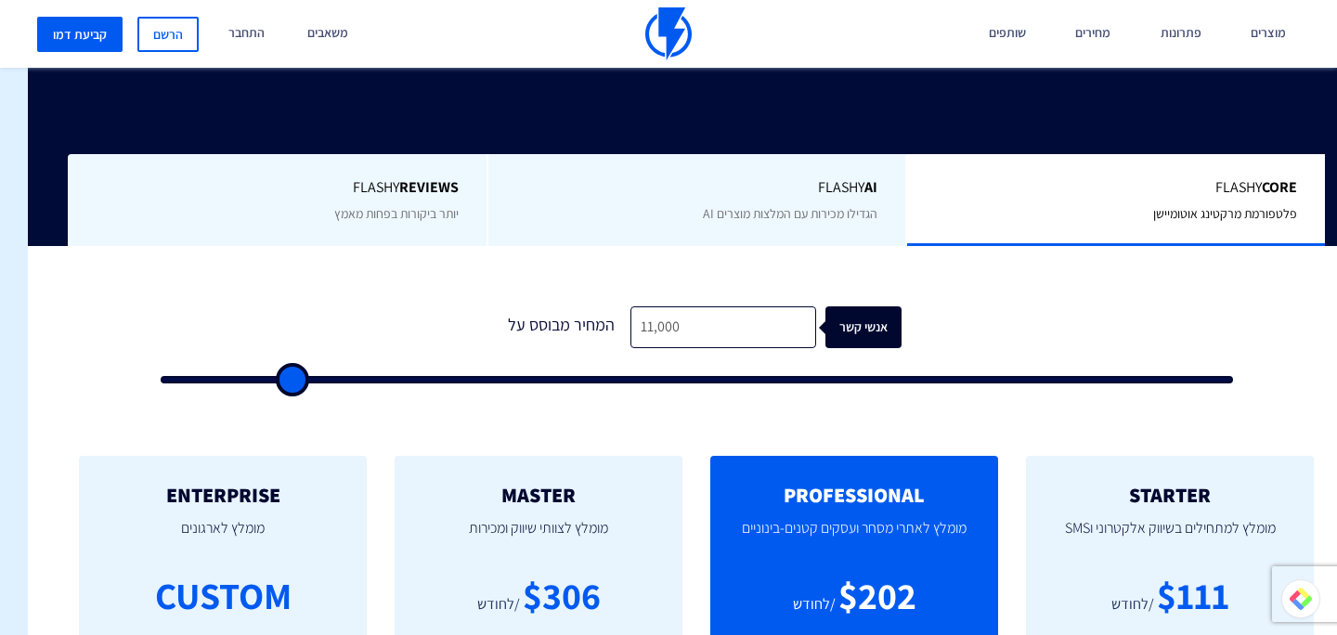
type input "10,500"
type input "10500"
type input "10,000"
drag, startPoint x: 518, startPoint y: 374, endPoint x: 278, endPoint y: 371, distance: 240.5
type input "10000"
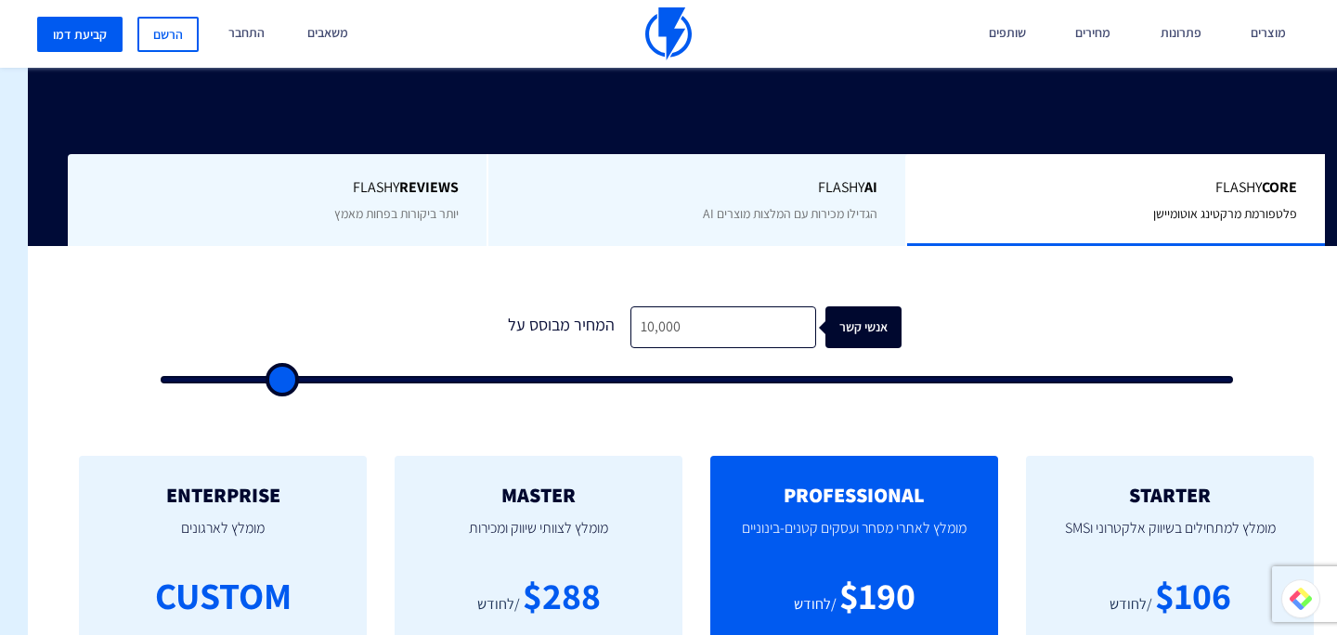
click at [278, 376] on input "range" at bounding box center [697, 379] width 1073 height 7
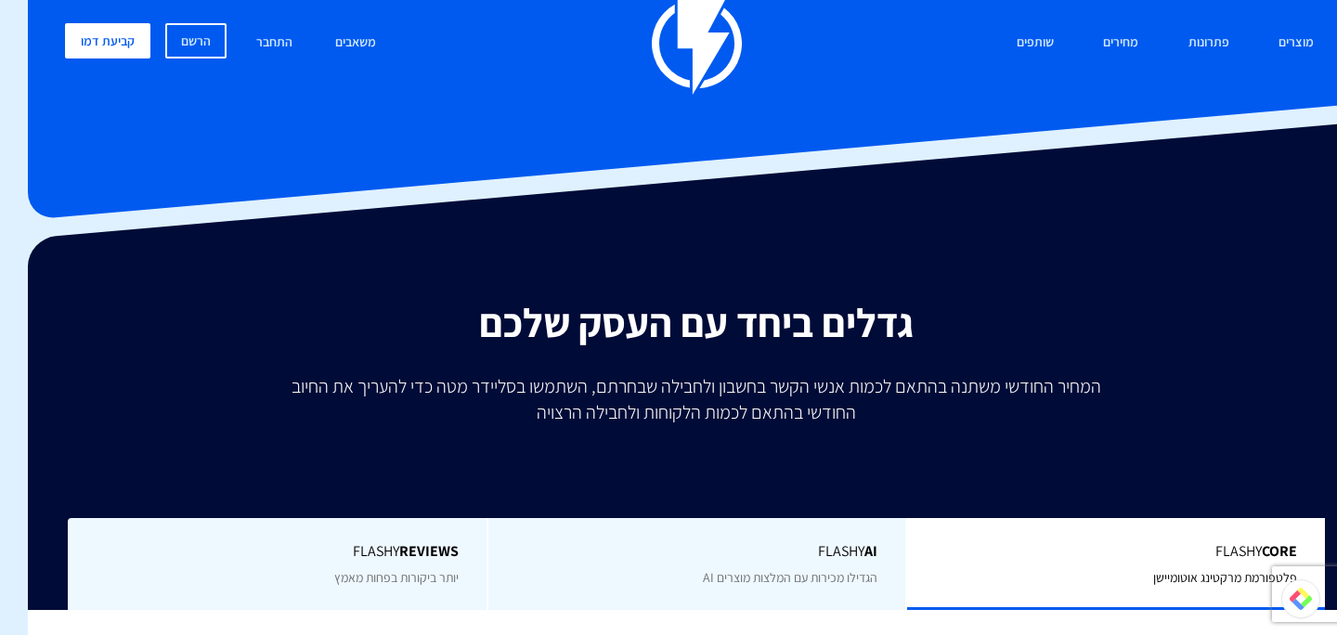
scroll to position [11, -28]
